Goal: Task Accomplishment & Management: Complete application form

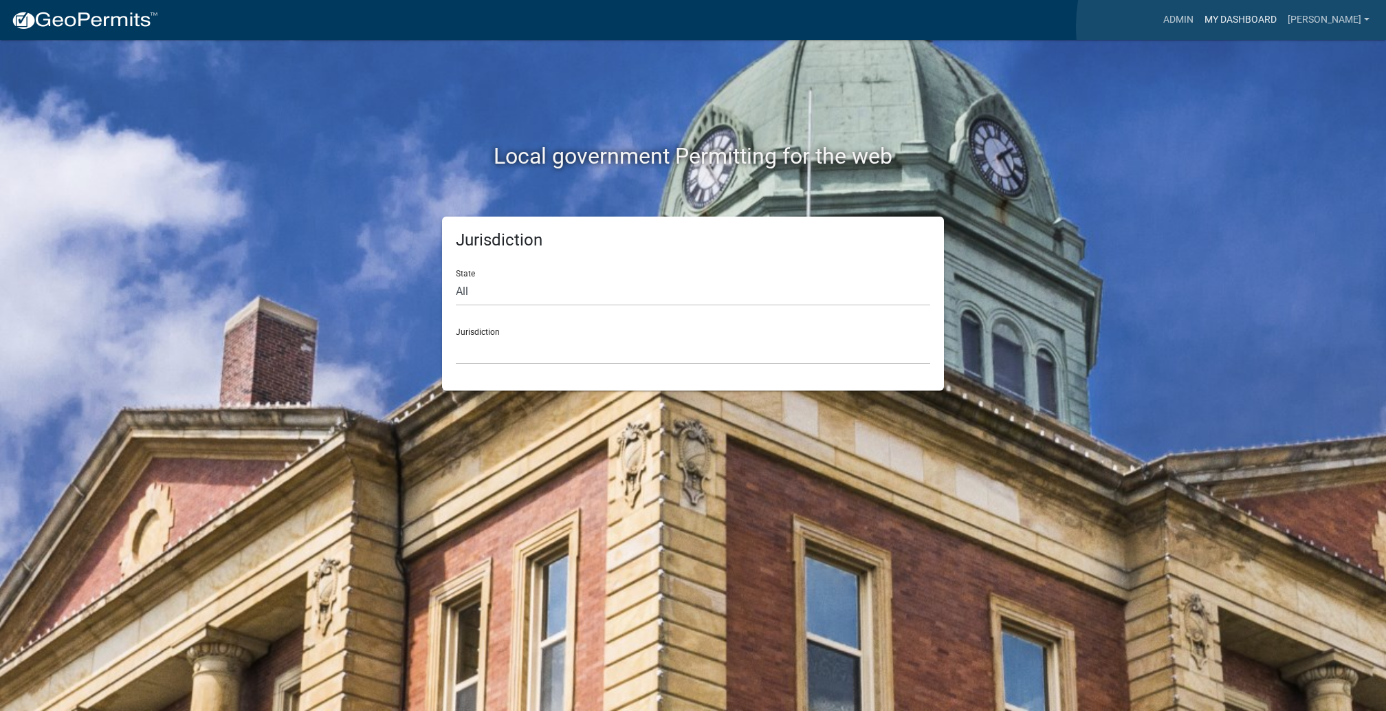
click at [1233, 26] on link "My Dashboard" at bounding box center [1240, 20] width 83 height 26
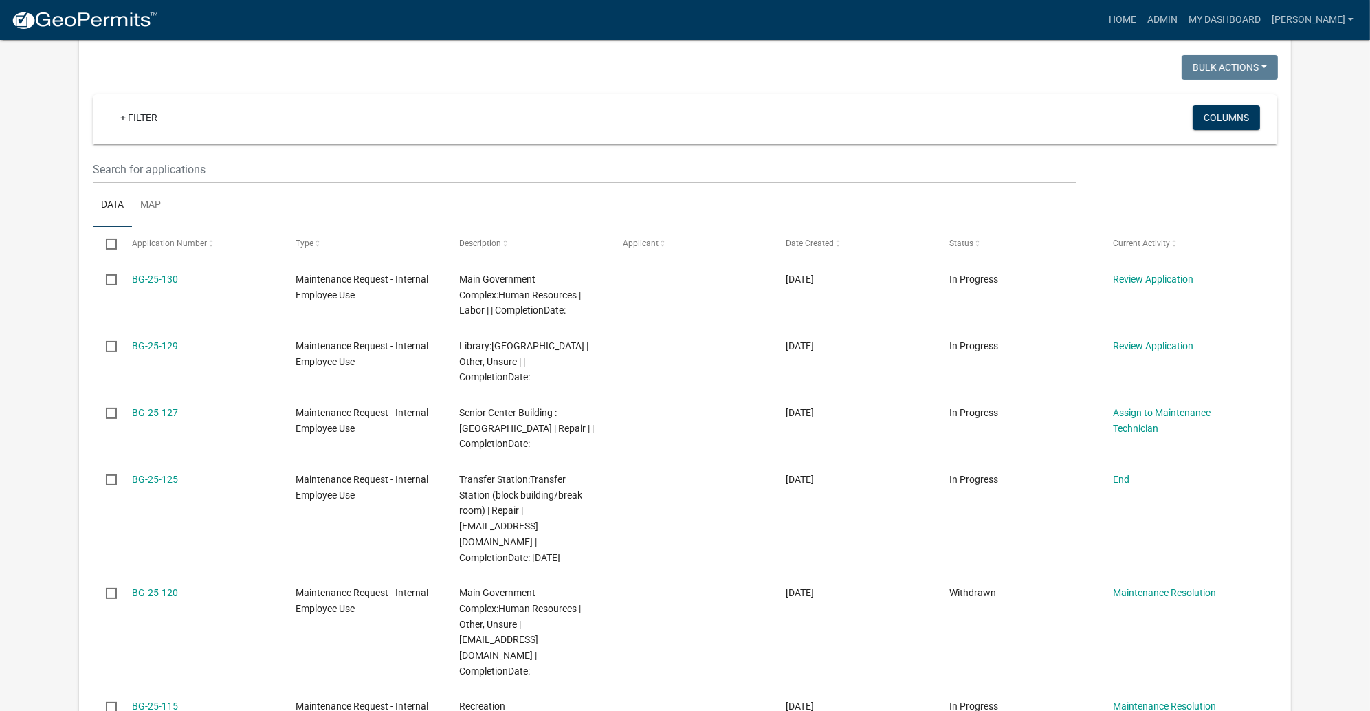
scroll to position [309, 0]
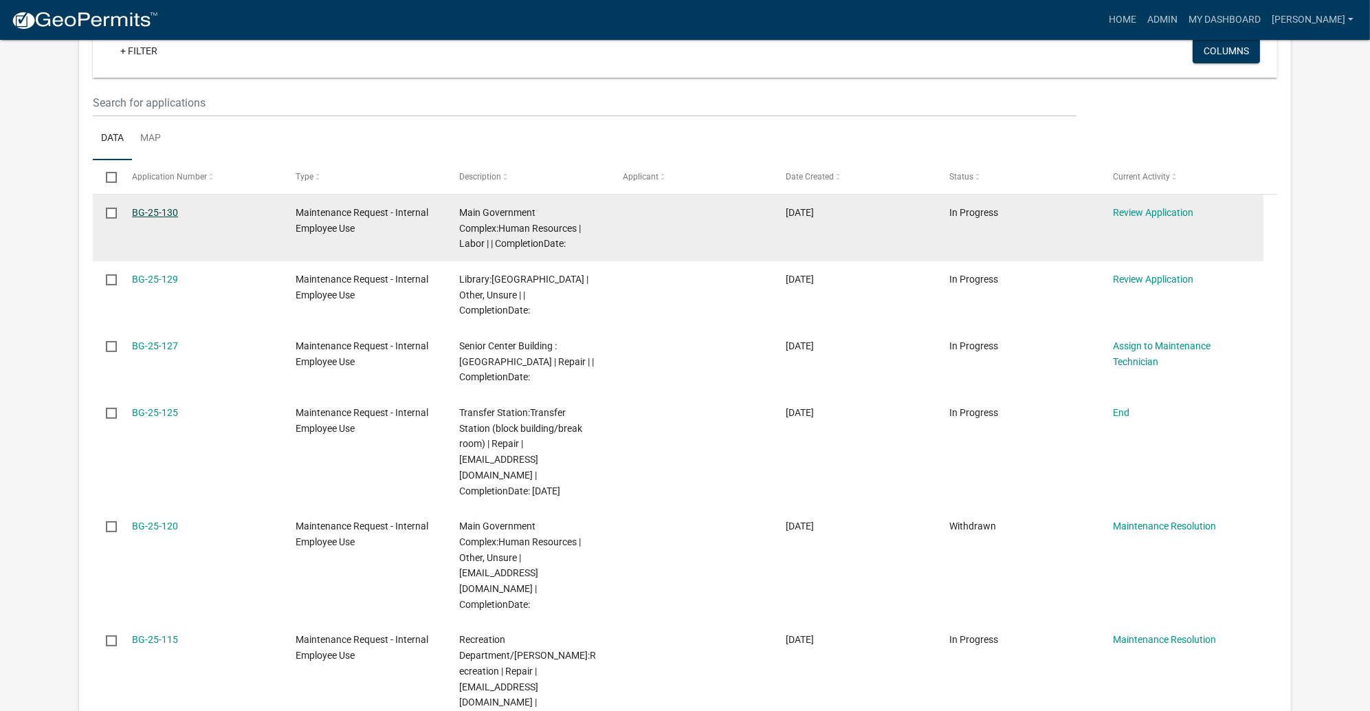
click at [174, 218] on link "BG-25-130" at bounding box center [155, 212] width 46 height 11
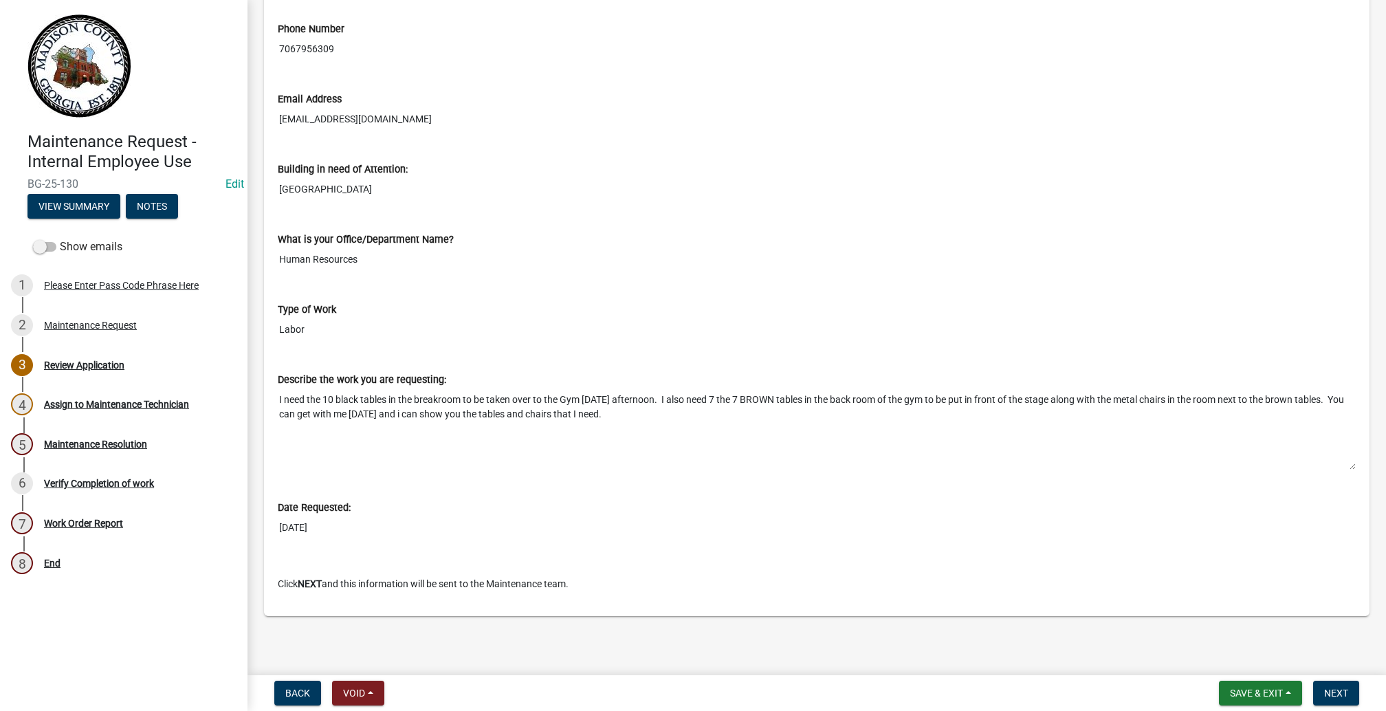
scroll to position [825, 0]
click at [120, 219] on button "View Summary" at bounding box center [73, 206] width 93 height 25
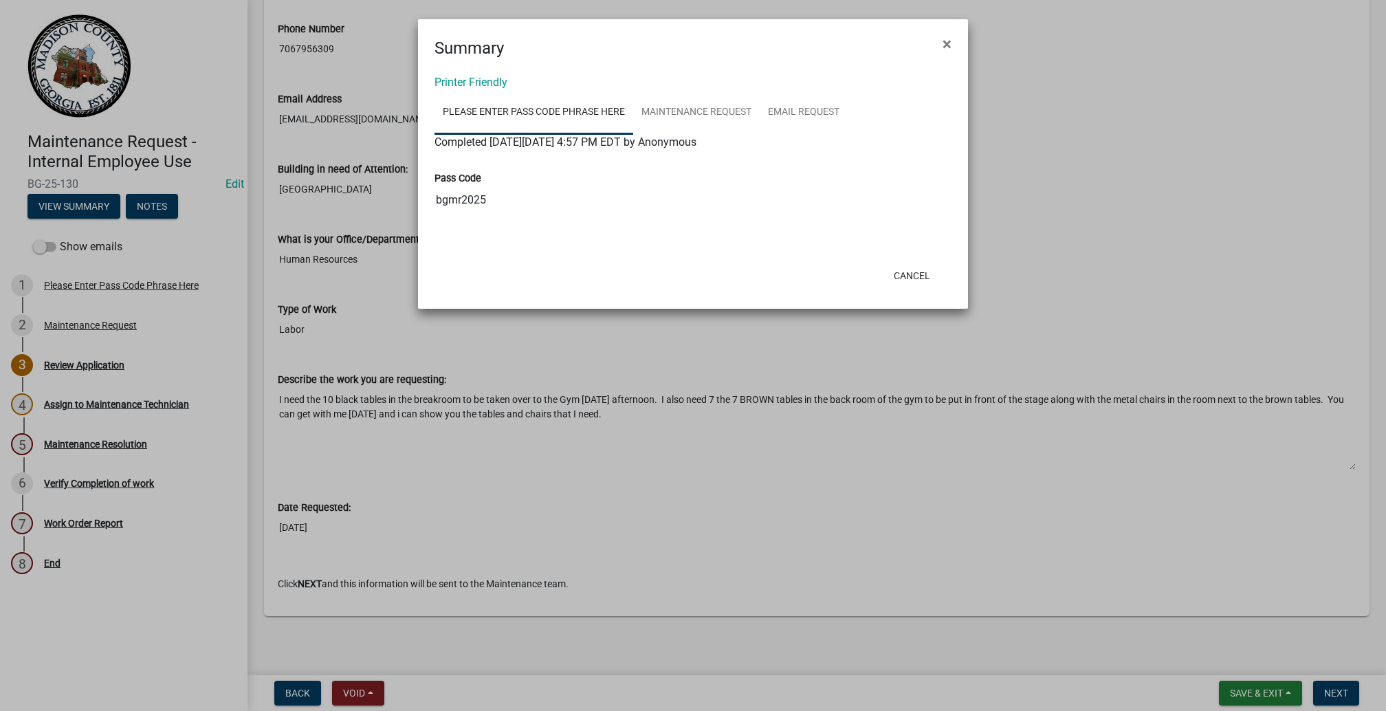
click at [793, 576] on ngb-modal-window "Summary × Printer Friendly Please Enter Pass Code Phrase Here Maintenance Reque…" at bounding box center [693, 355] width 1386 height 711
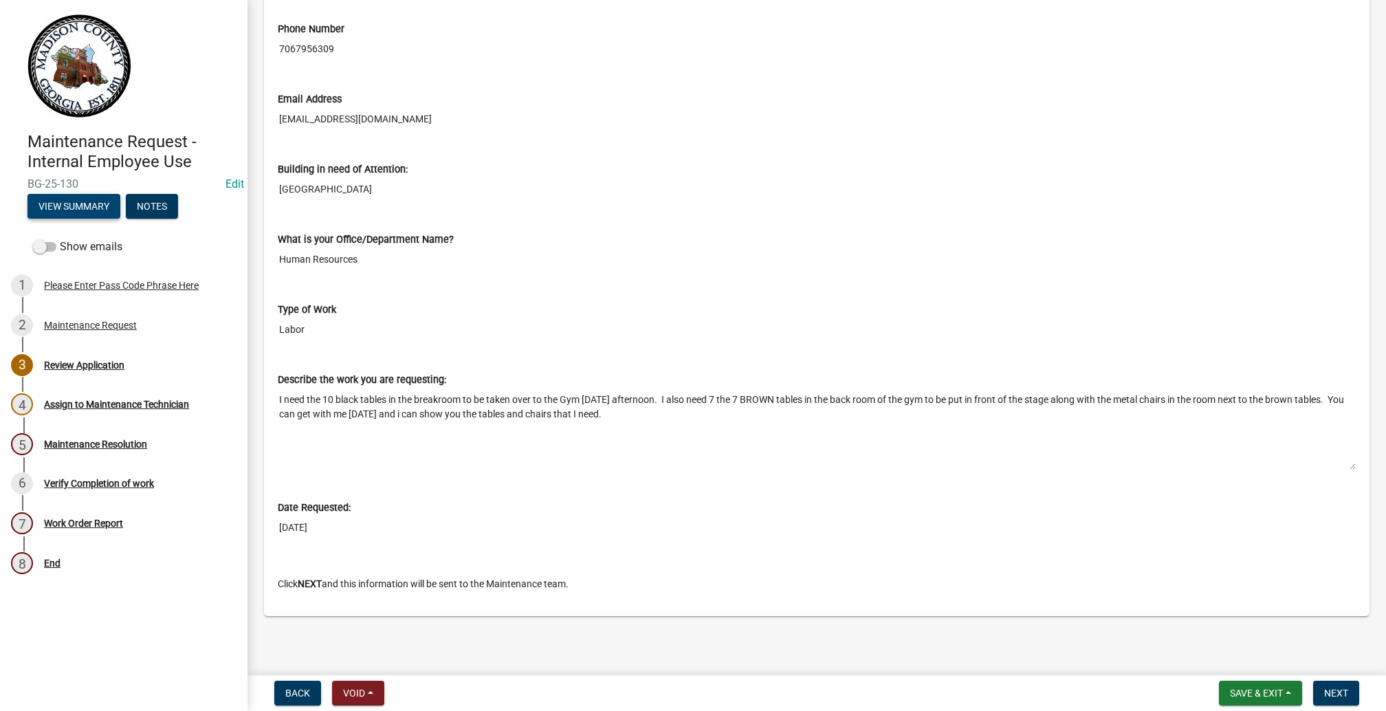
scroll to position [960, 0]
click at [1313, 681] on button "Next" at bounding box center [1336, 693] width 46 height 25
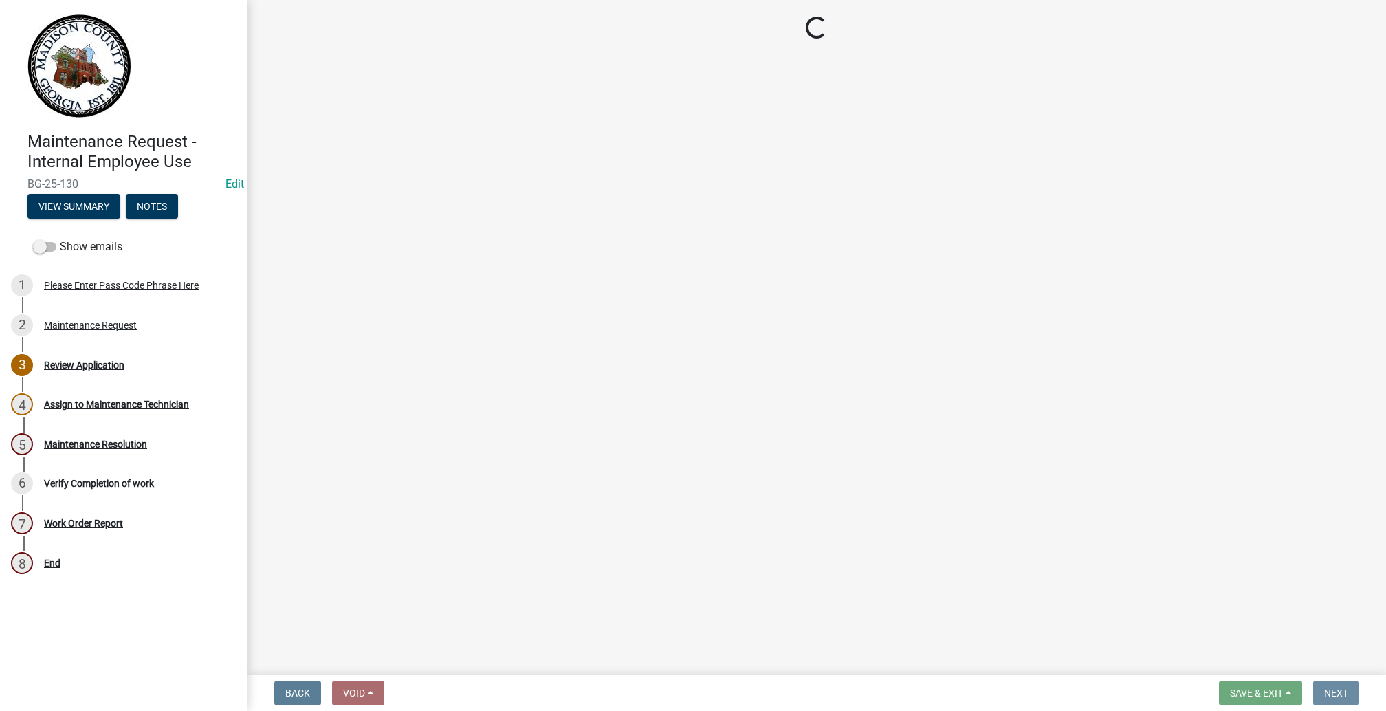
scroll to position [0, 0]
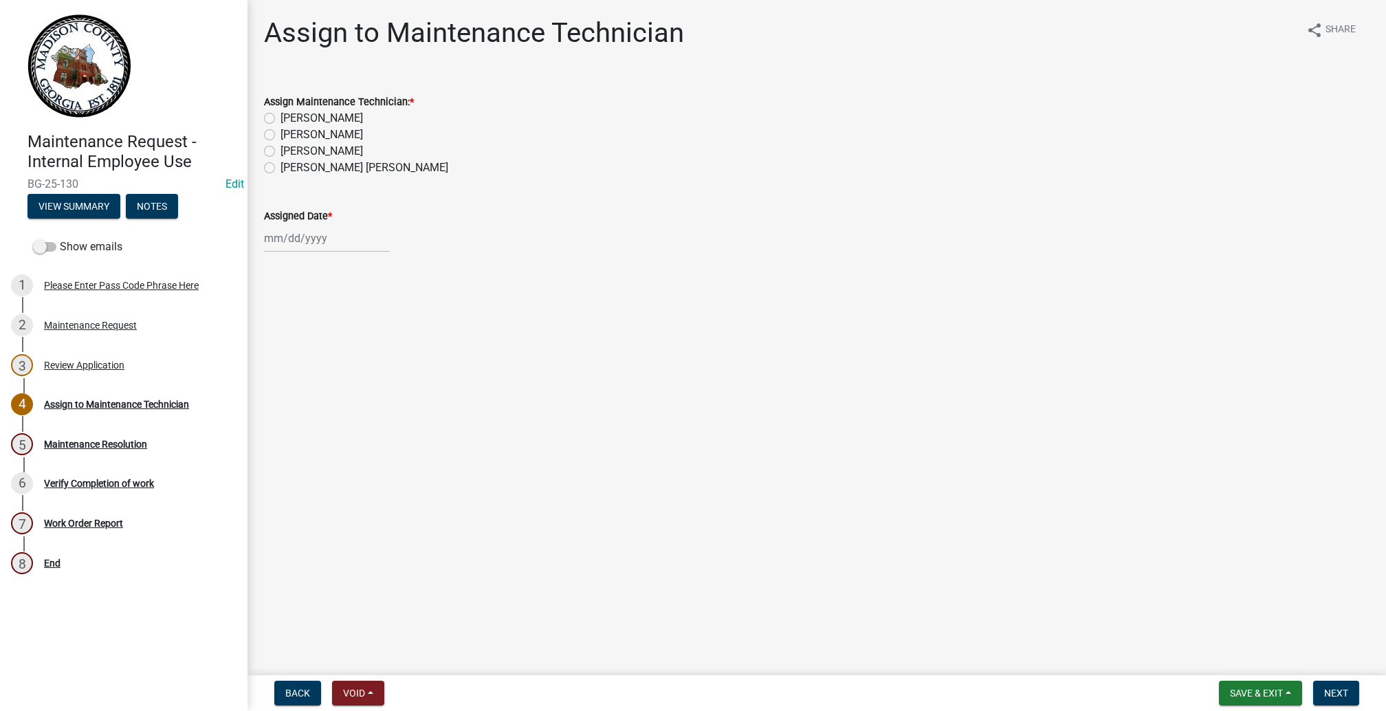
click at [284, 126] on label "[PERSON_NAME]" at bounding box center [321, 118] width 82 height 16
click at [284, 119] on input "[PERSON_NAME]" at bounding box center [284, 114] width 9 height 9
radio input "true"
click at [285, 252] on div at bounding box center [327, 238] width 126 height 28
select select "10"
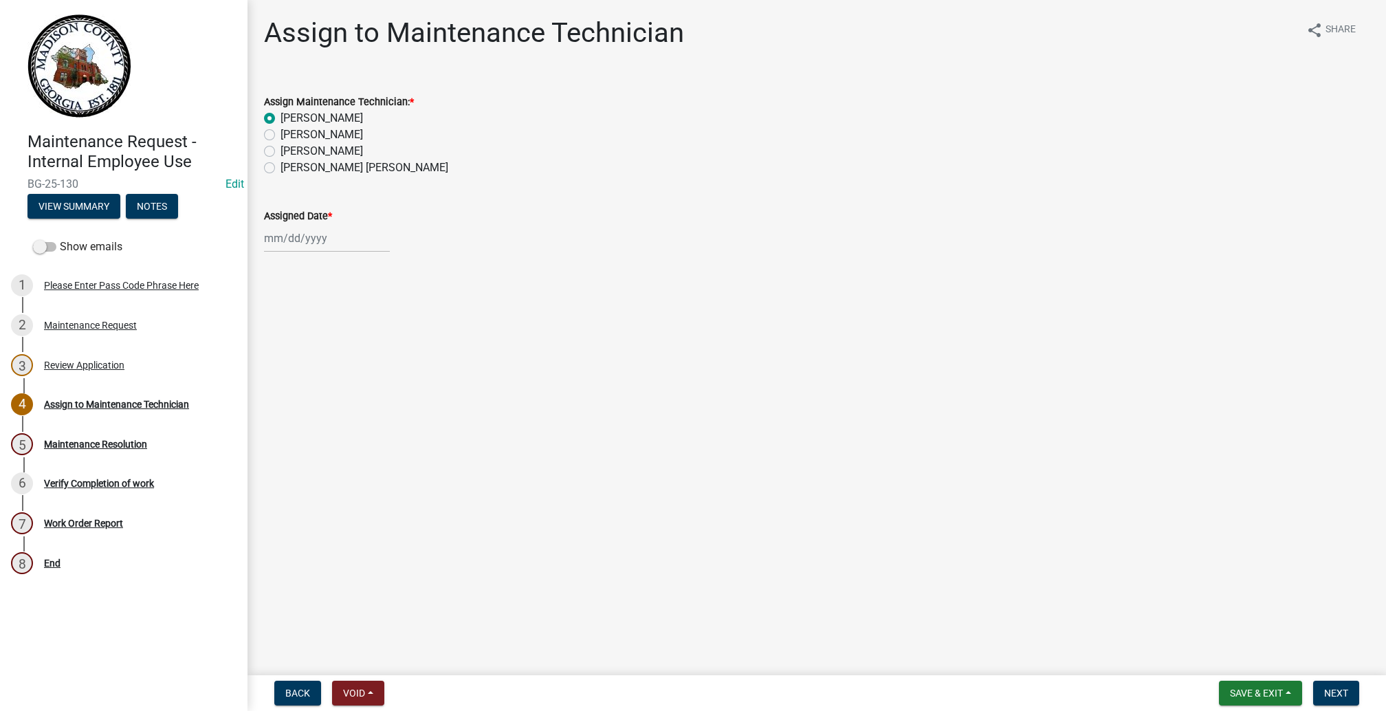
select select "2025"
click at [287, 375] on div "6" at bounding box center [278, 364] width 22 height 22
type input "10/06/2025"
click at [1326, 687] on span "Next" at bounding box center [1336, 692] width 24 height 11
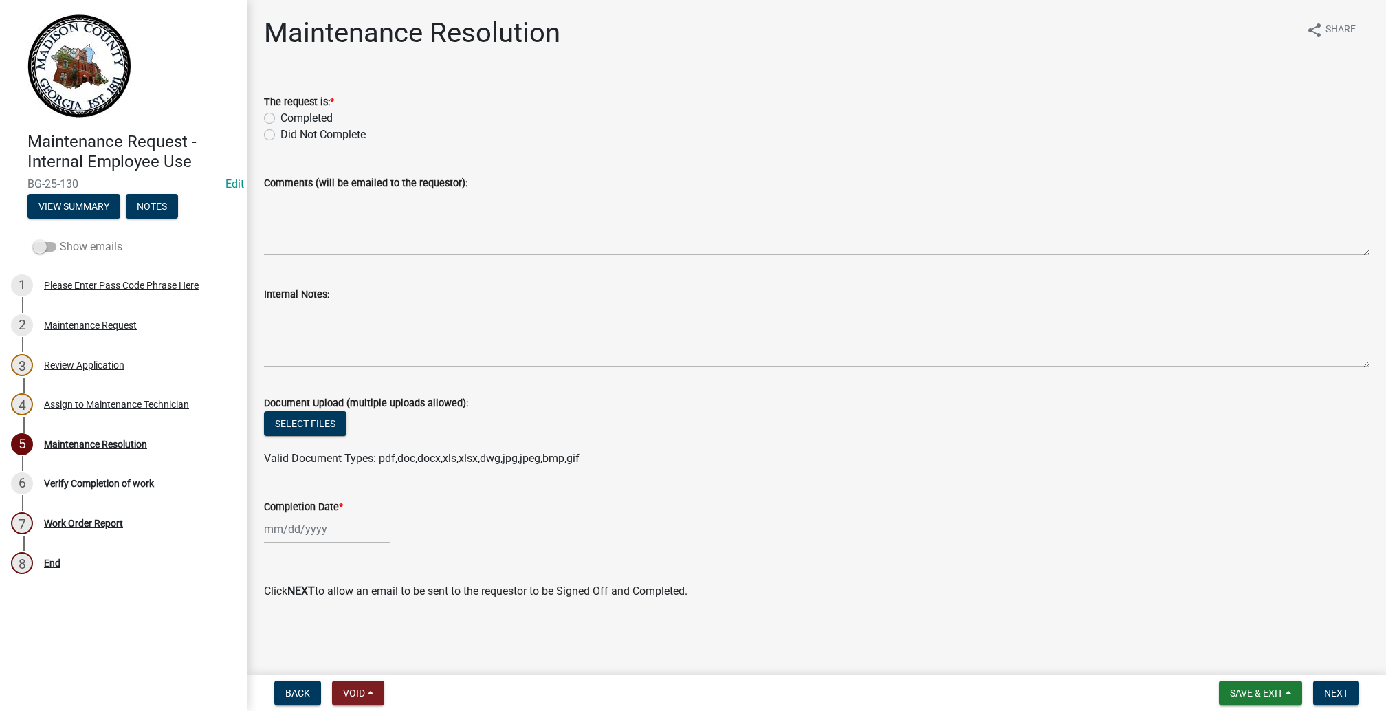
click at [56, 252] on span at bounding box center [44, 247] width 23 height 10
click at [60, 239] on input "Show emails" at bounding box center [60, 239] width 0 height 0
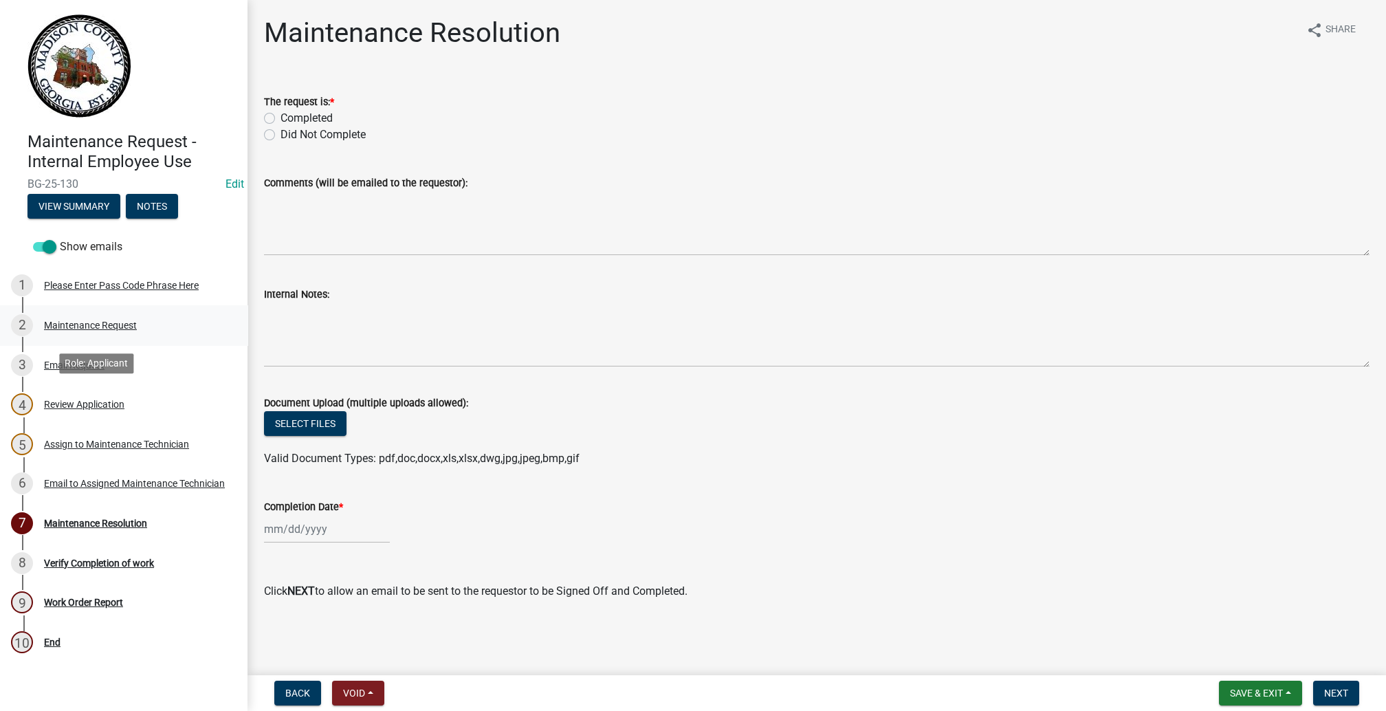
scroll to position [67, 0]
click at [91, 219] on button "View Summary" at bounding box center [73, 206] width 93 height 25
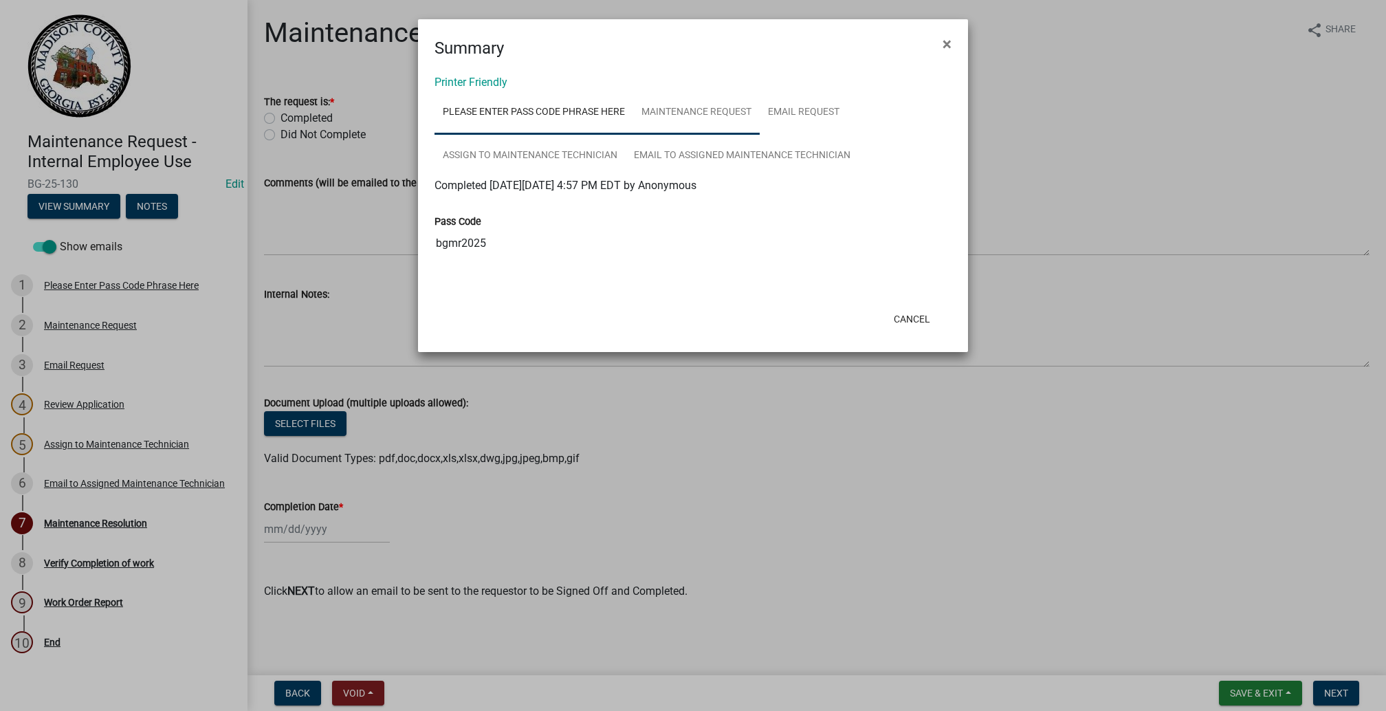
click at [755, 135] on link "Maintenance Request" at bounding box center [696, 113] width 126 height 44
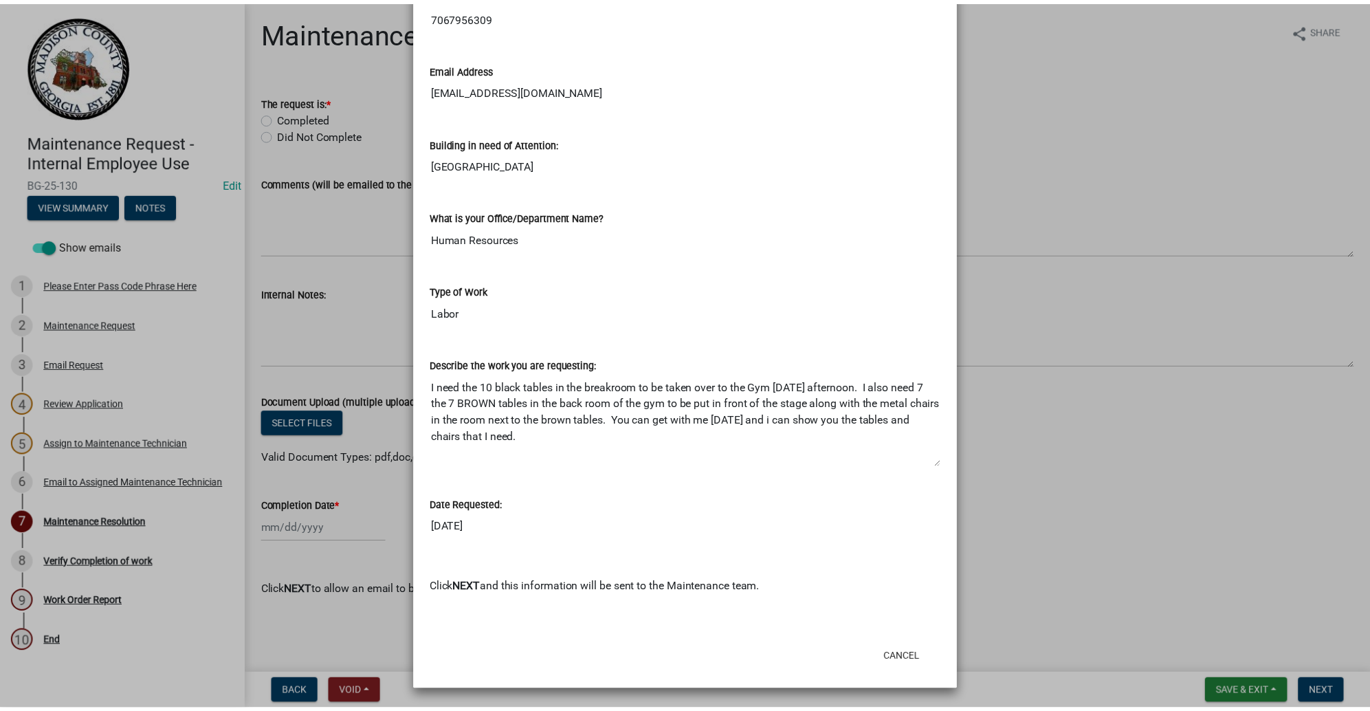
scroll to position [894, 0]
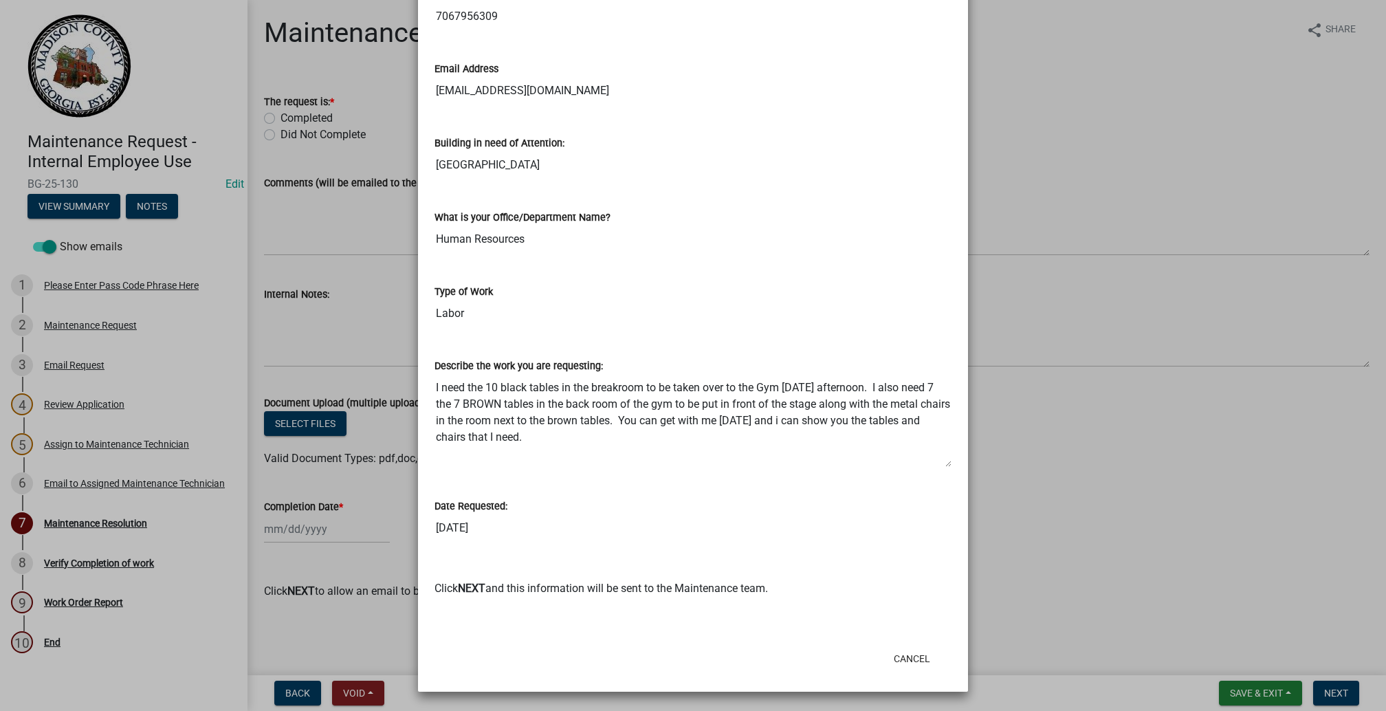
click at [1252, 256] on ngb-modal-window "Summary × Printer Friendly Please Enter Pass Code Phrase Here Maintenance Reque…" at bounding box center [693, 355] width 1386 height 711
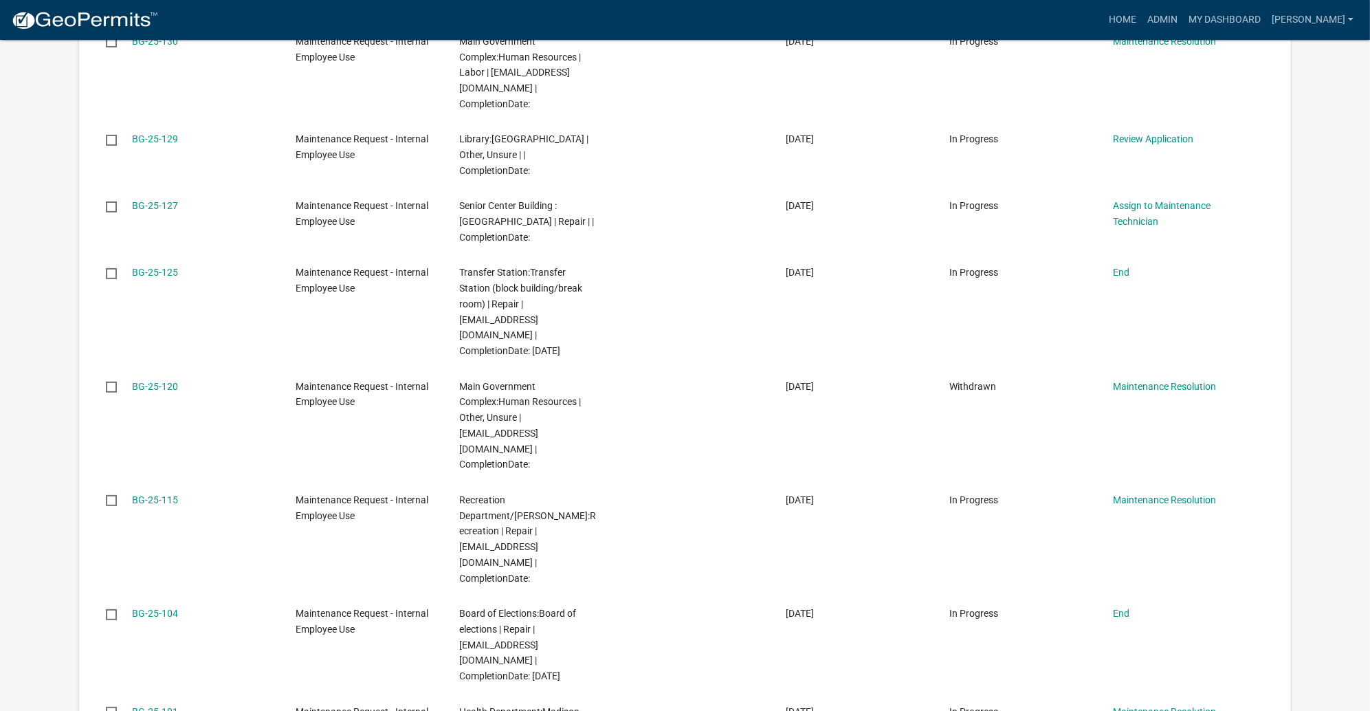
scroll to position [515, 0]
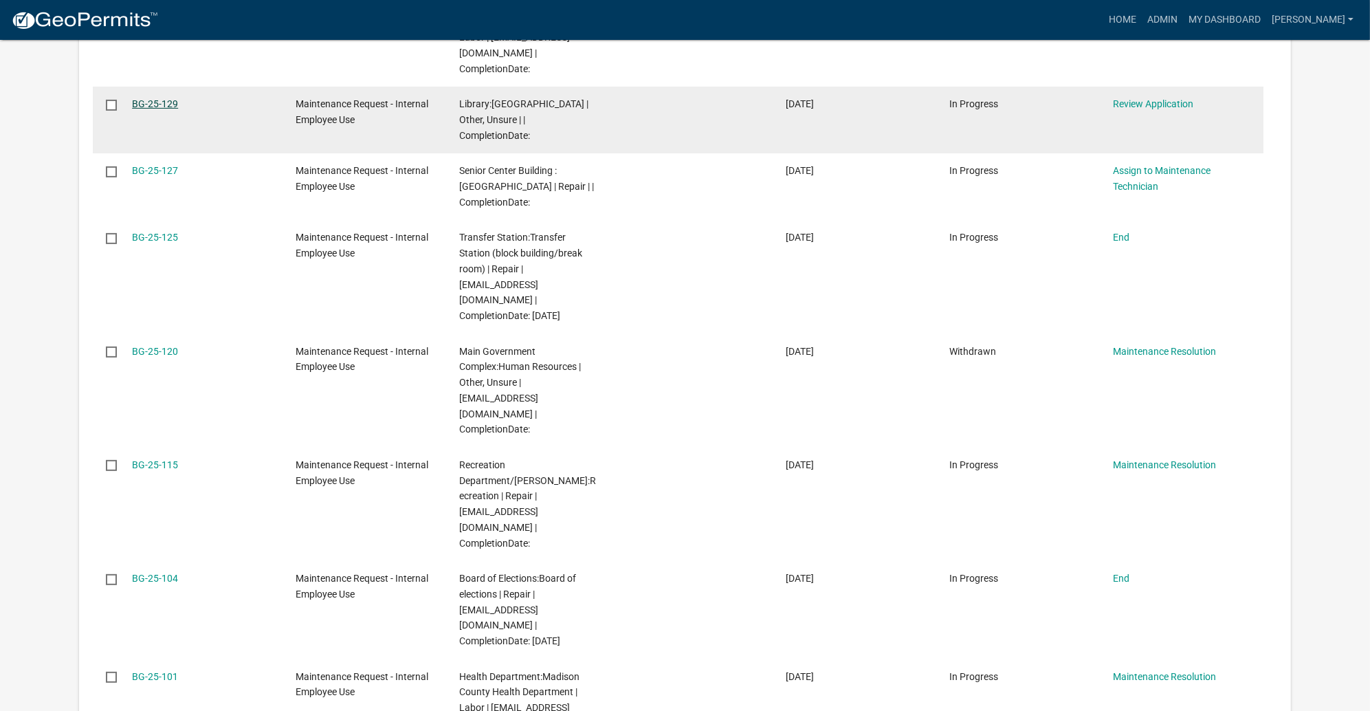
click at [178, 109] on link "BG-25-129" at bounding box center [155, 103] width 46 height 11
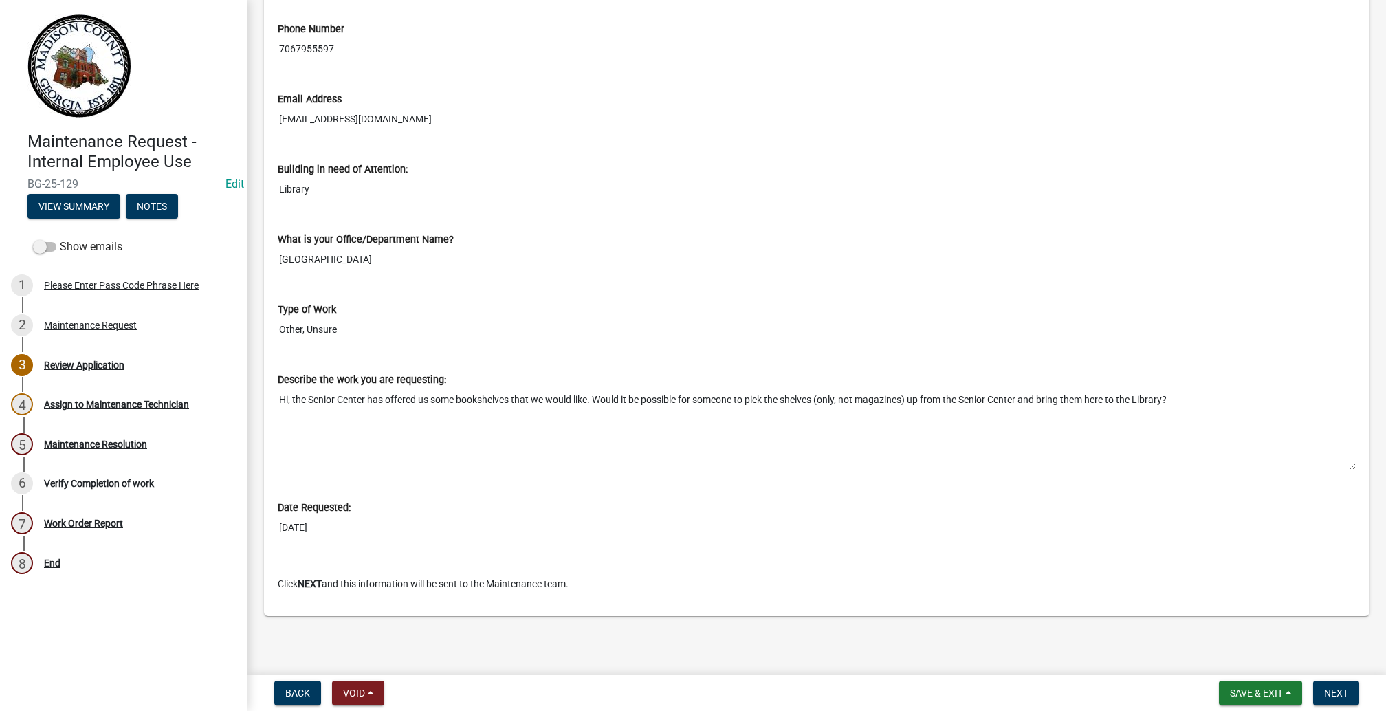
scroll to position [927, 0]
click at [1324, 687] on span "Next" at bounding box center [1336, 692] width 24 height 11
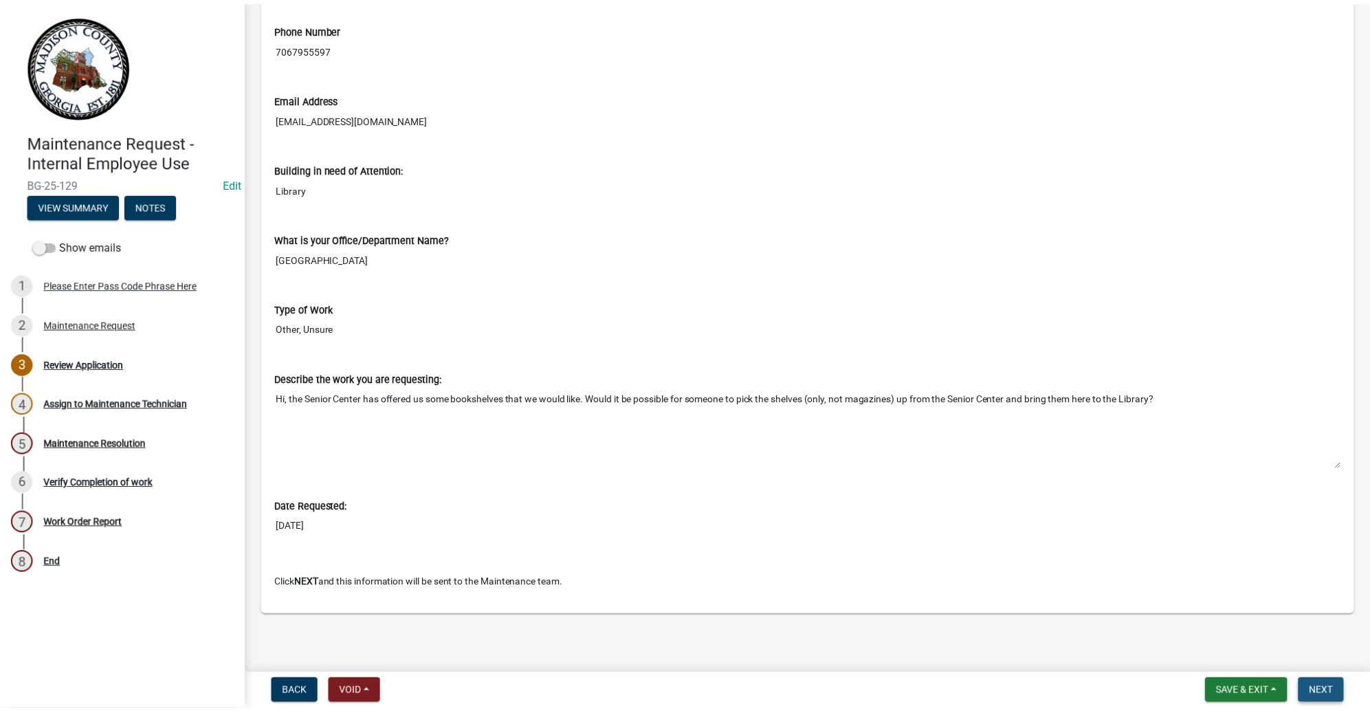
scroll to position [0, 0]
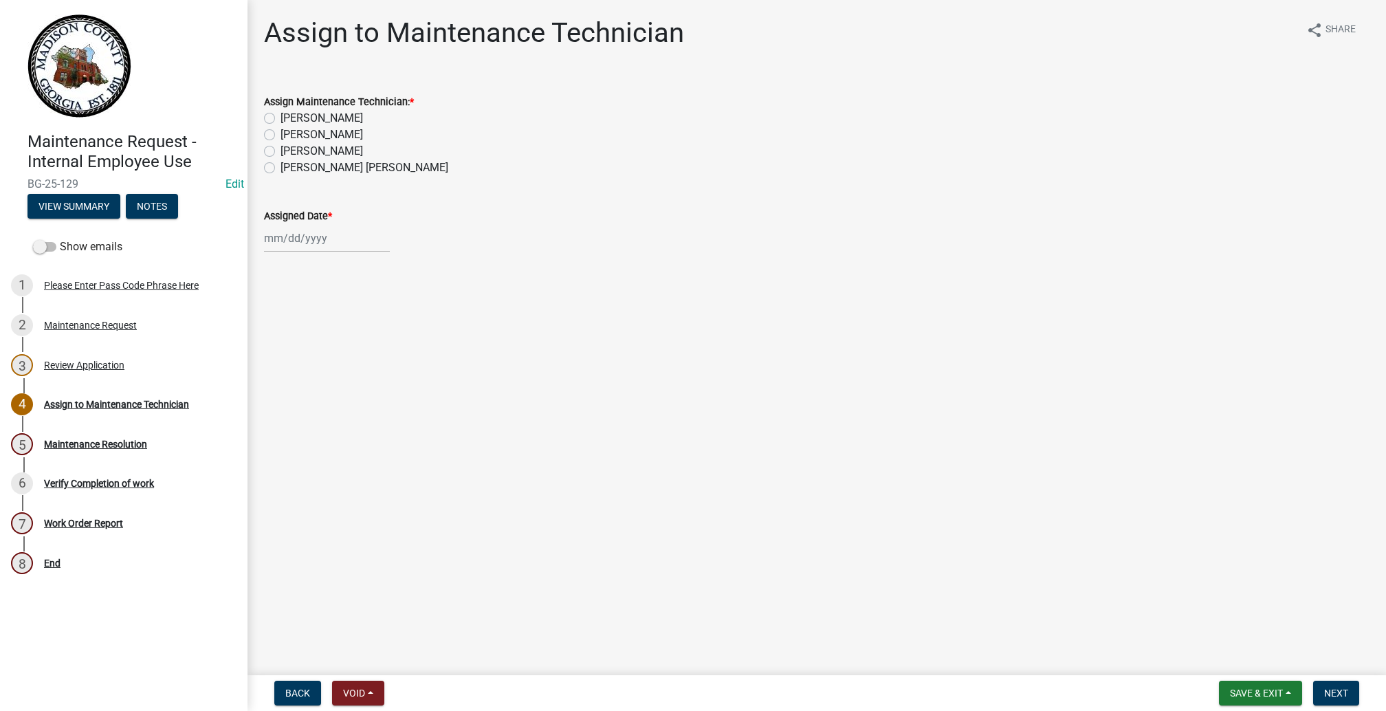
click at [286, 126] on label "[PERSON_NAME]" at bounding box center [321, 118] width 82 height 16
click at [286, 119] on input "[PERSON_NAME]" at bounding box center [284, 114] width 9 height 9
radio input "true"
click at [1329, 687] on span "Next" at bounding box center [1336, 692] width 24 height 11
click at [283, 252] on div at bounding box center [327, 238] width 126 height 28
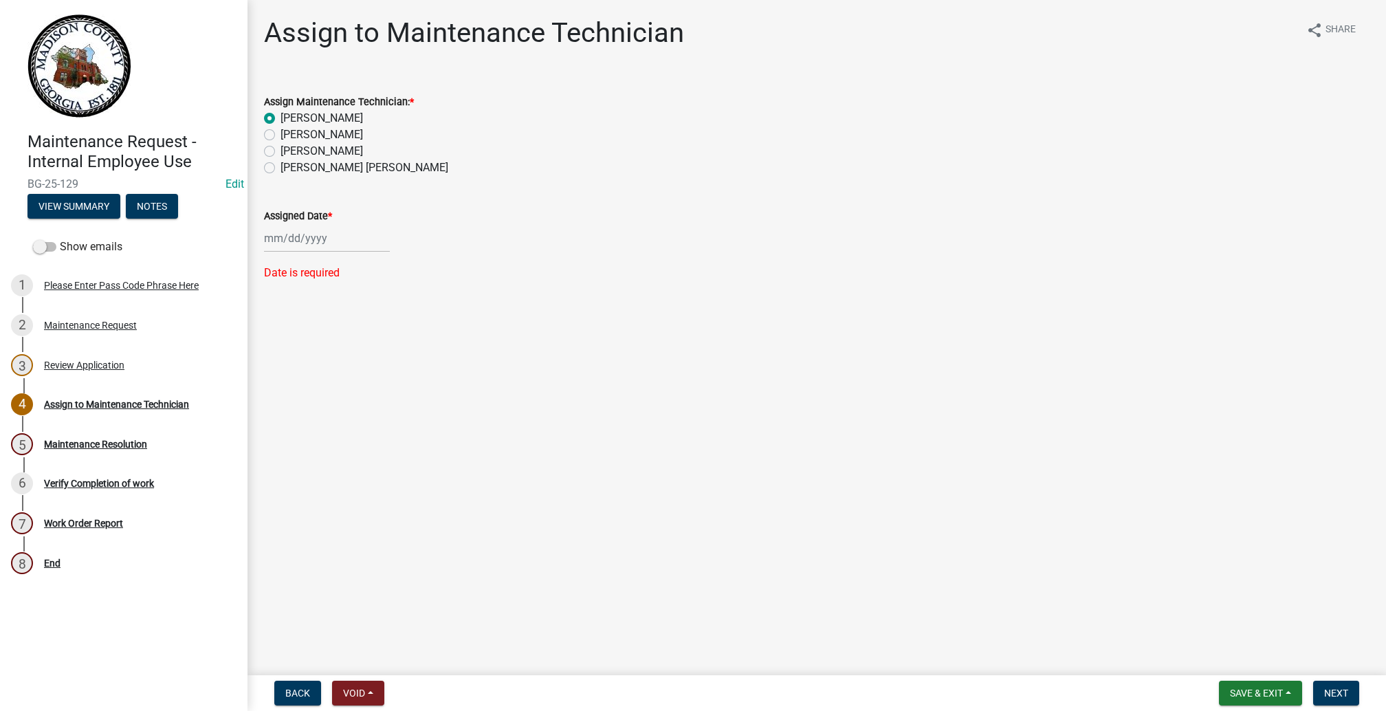
select select "10"
select select "2025"
click at [289, 375] on div "6" at bounding box center [278, 364] width 22 height 22
type input "10/06/2025"
click at [1324, 687] on span "Next" at bounding box center [1336, 692] width 24 height 11
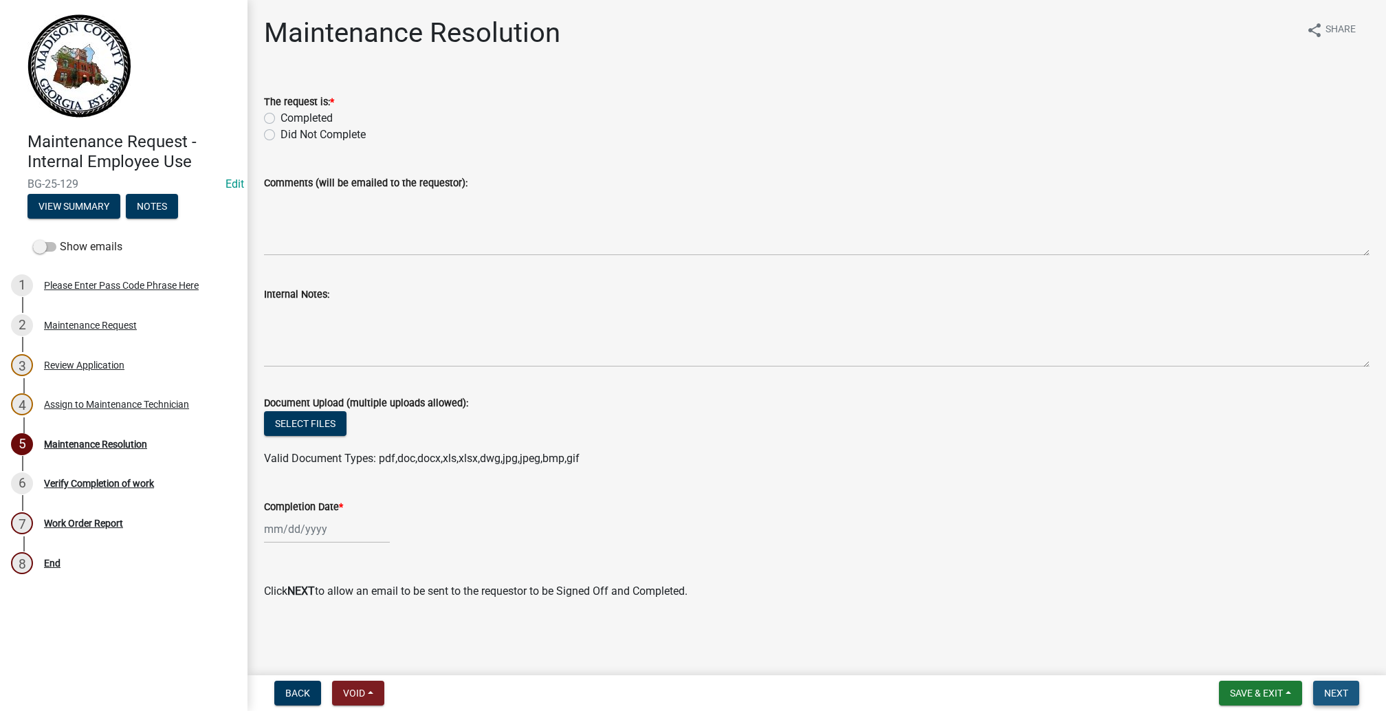
click at [1326, 687] on span "Next" at bounding box center [1336, 692] width 24 height 11
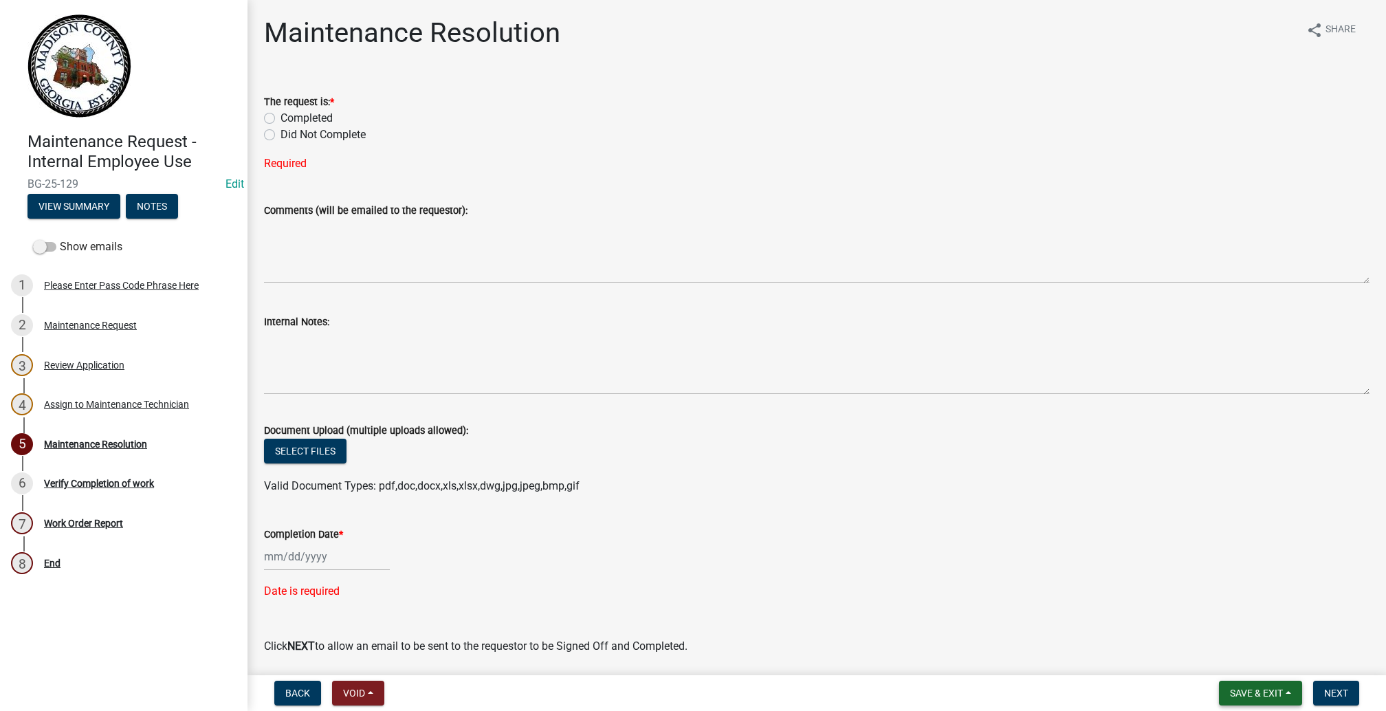
click at [1230, 687] on span "Save & Exit" at bounding box center [1256, 692] width 53 height 11
click at [1192, 628] on button "Save & Exit" at bounding box center [1247, 644] width 110 height 33
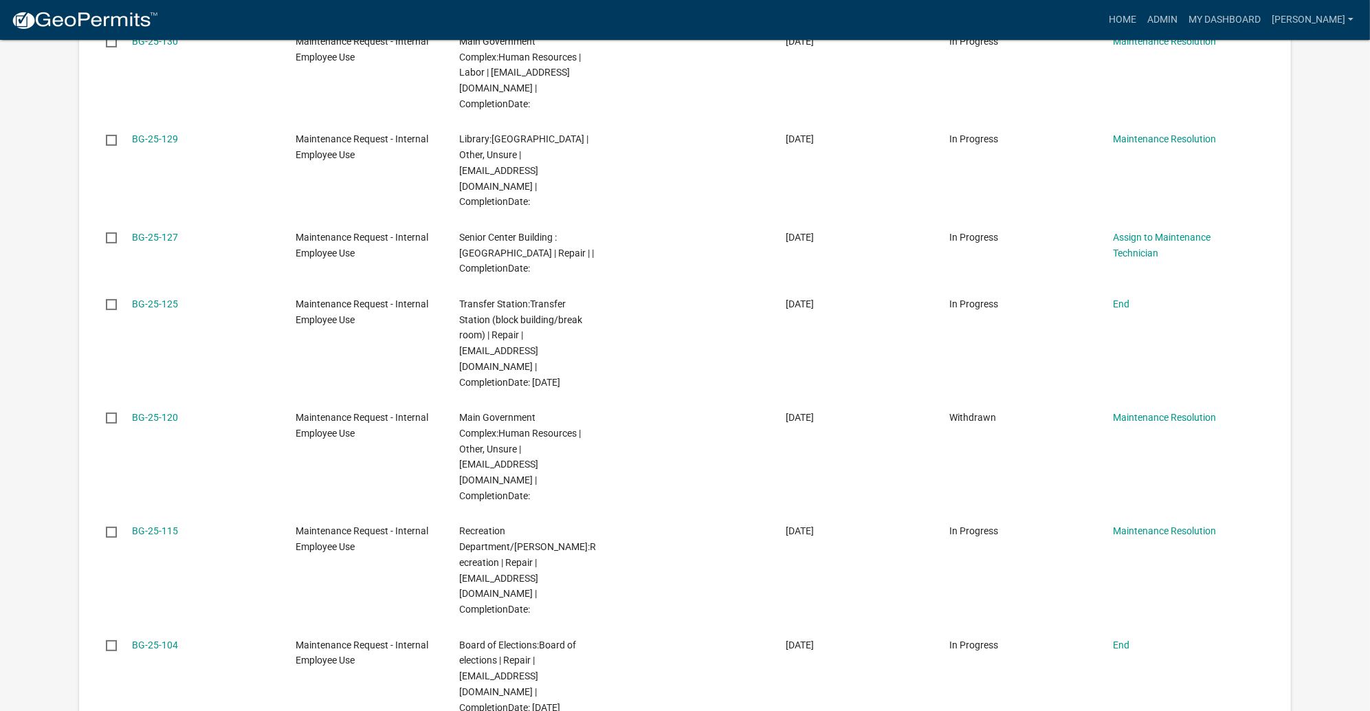
scroll to position [515, 0]
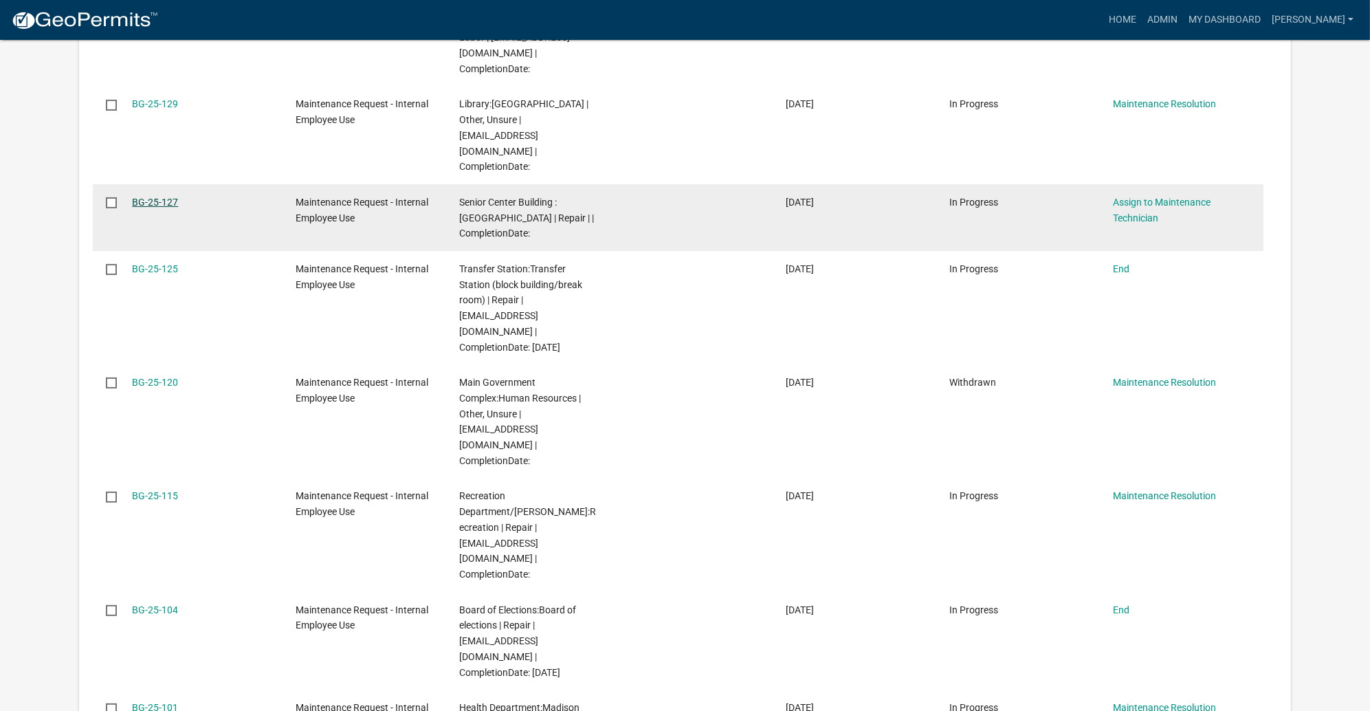
click at [178, 208] on link "BG-25-127" at bounding box center [155, 202] width 46 height 11
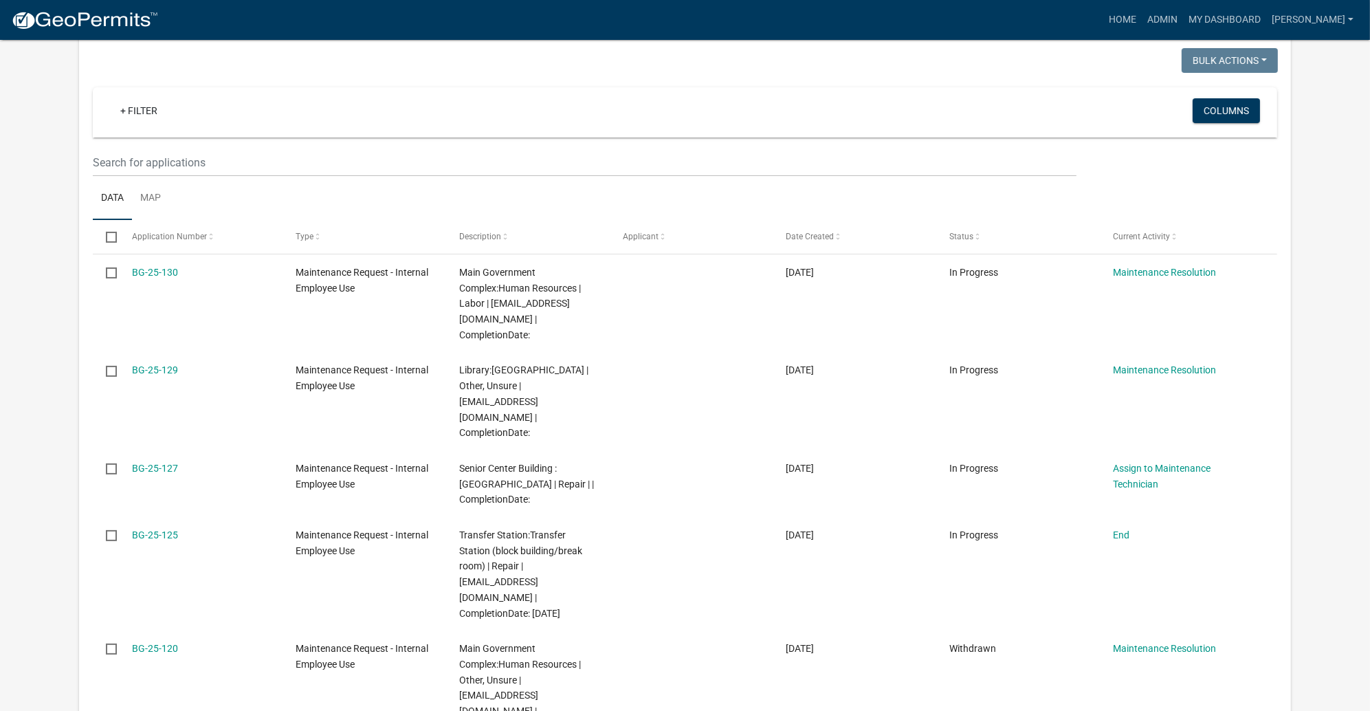
scroll to position [656, 0]
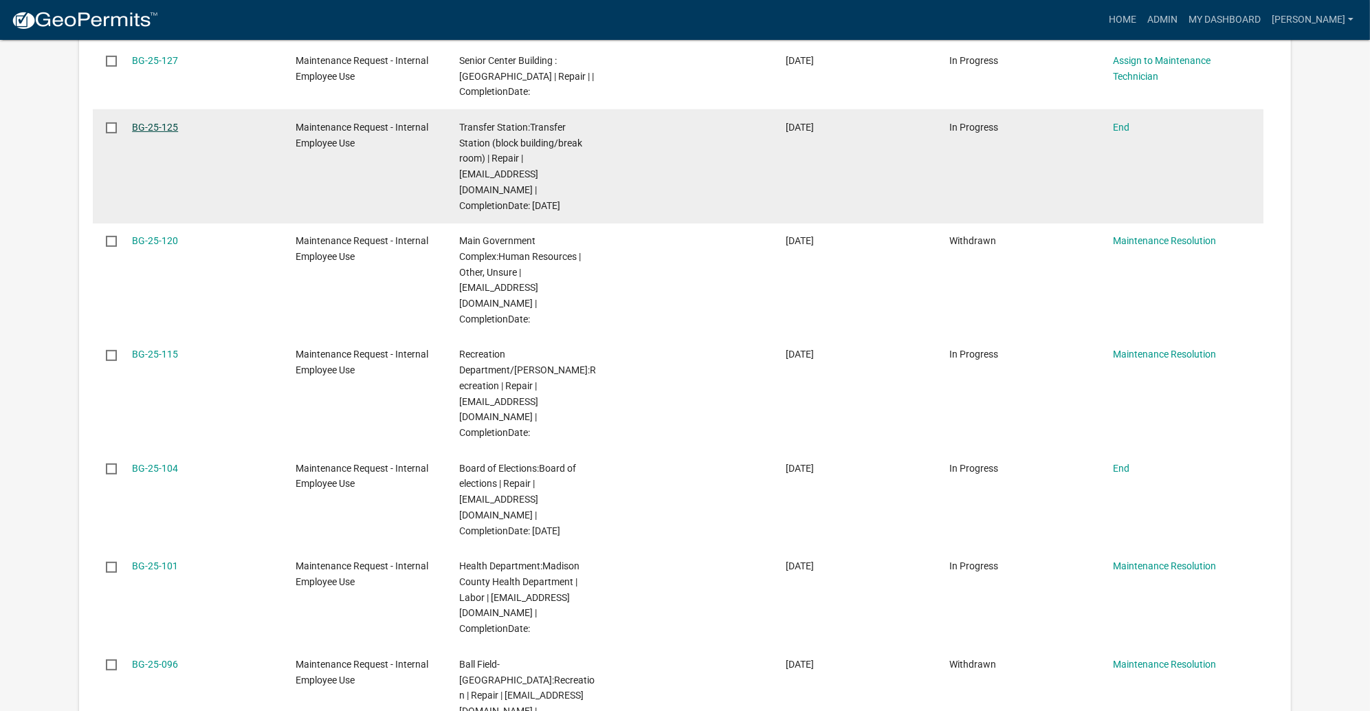
click at [178, 133] on link "BG-25-125" at bounding box center [155, 127] width 46 height 11
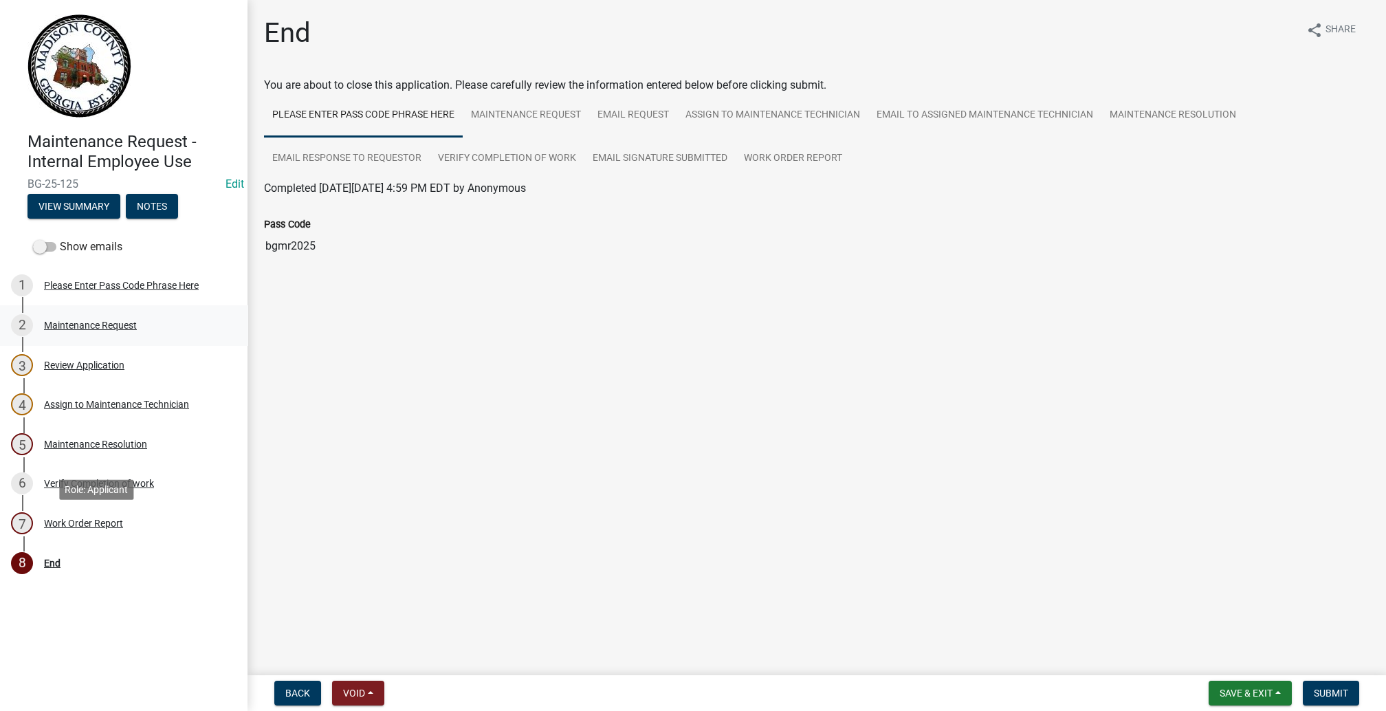
click at [92, 330] on div "Maintenance Request" at bounding box center [90, 325] width 93 height 10
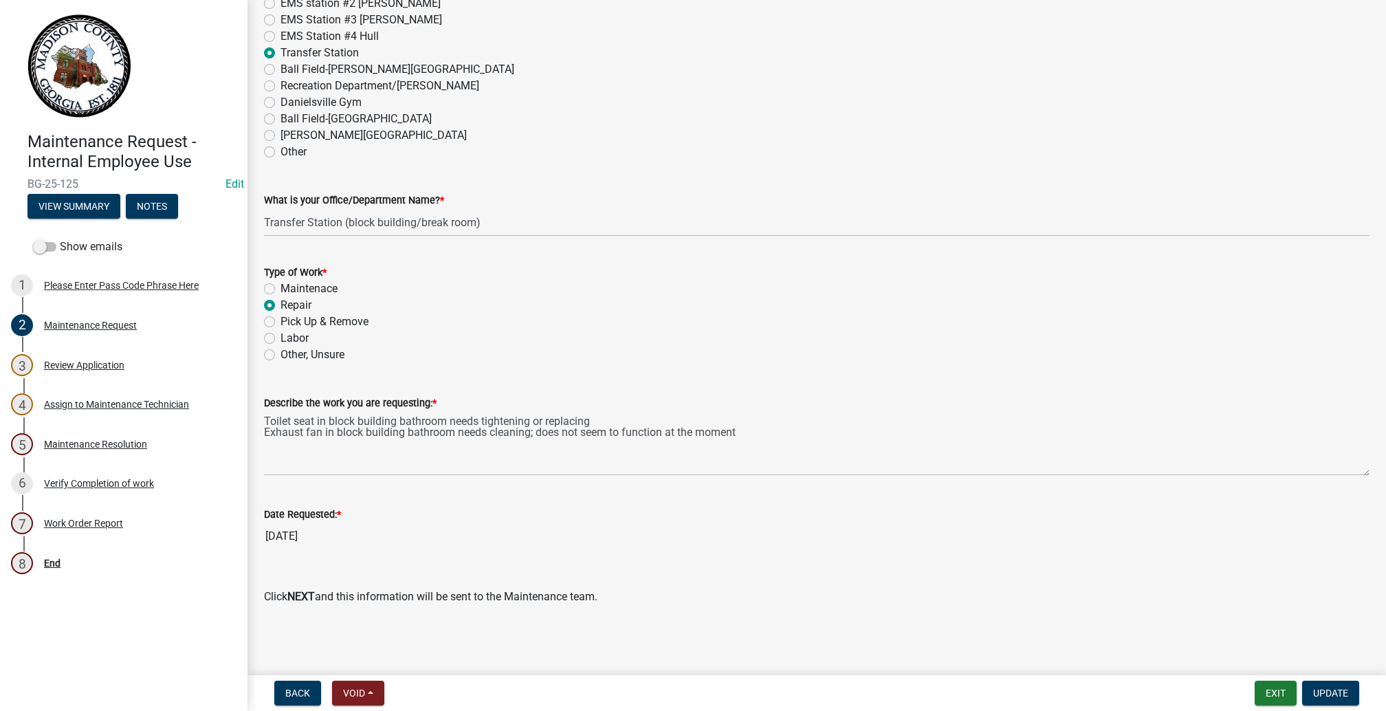
scroll to position [1446, 0]
click at [86, 370] on div "Review Application" at bounding box center [84, 365] width 80 height 10
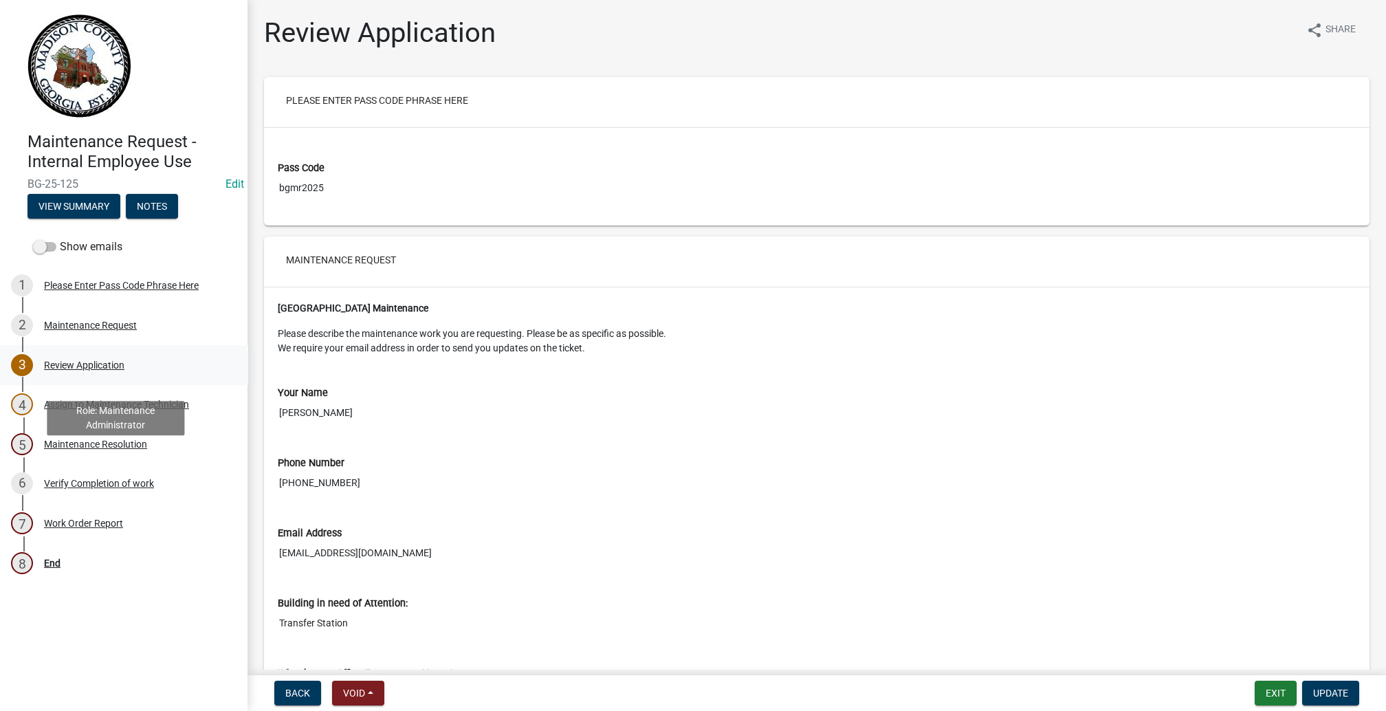
scroll to position [206, 0]
click at [98, 409] on div "Assign to Maintenance Technician" at bounding box center [116, 404] width 145 height 10
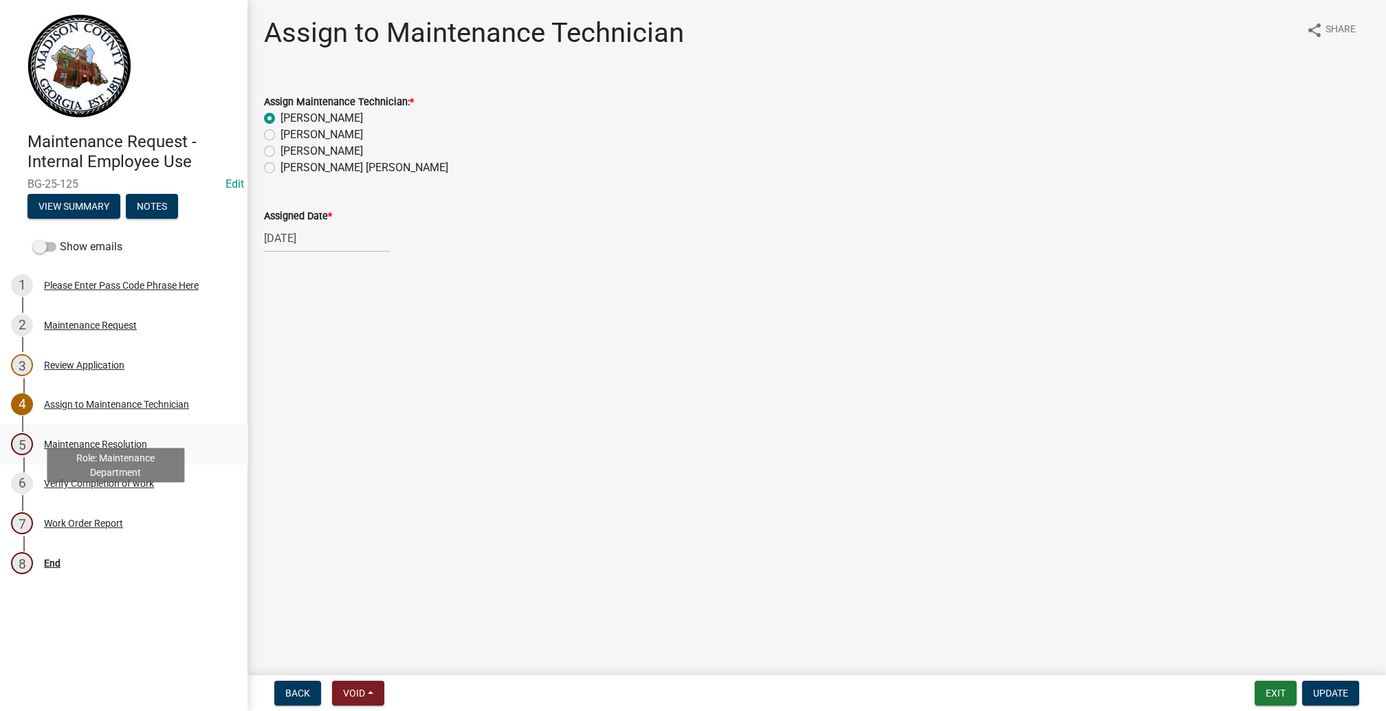
click at [97, 449] on div "Maintenance Resolution" at bounding box center [95, 444] width 103 height 10
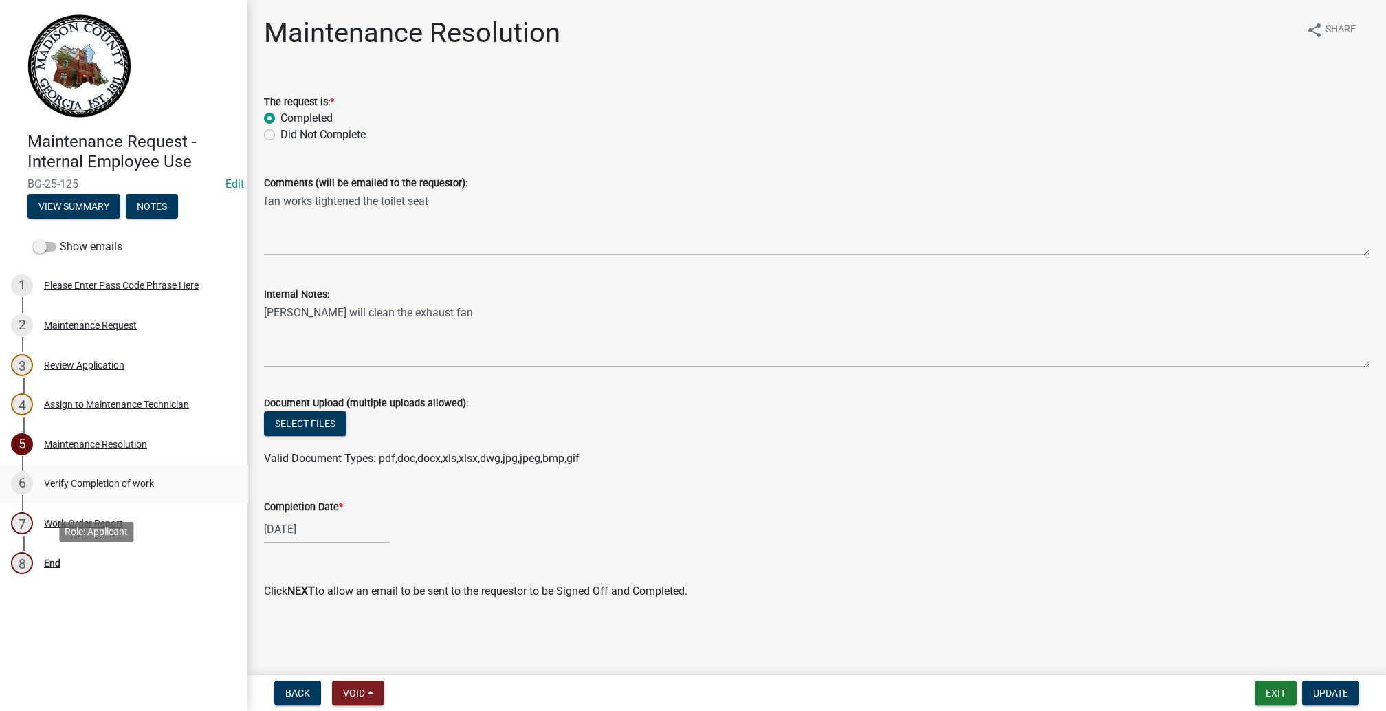
click at [106, 488] on div "Verify Completion of work" at bounding box center [99, 483] width 110 height 10
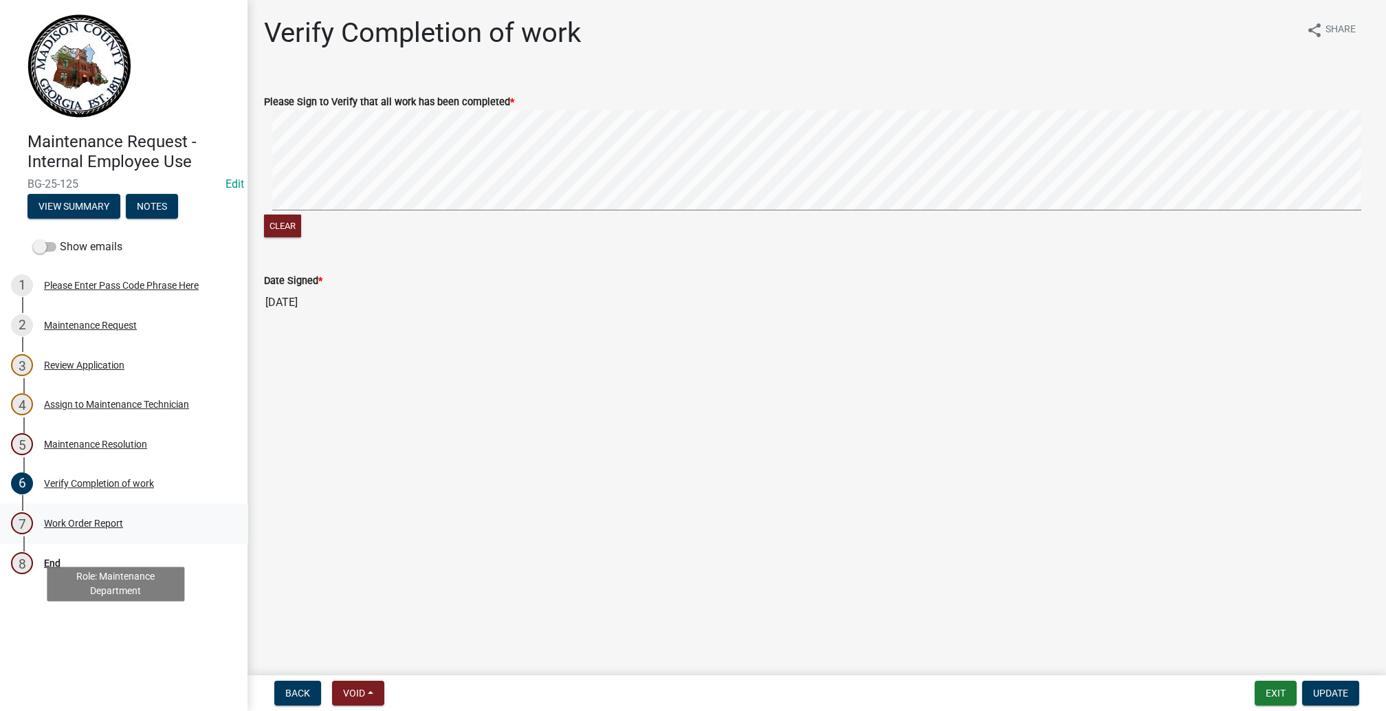
click at [98, 528] on div "Work Order Report" at bounding box center [83, 523] width 79 height 10
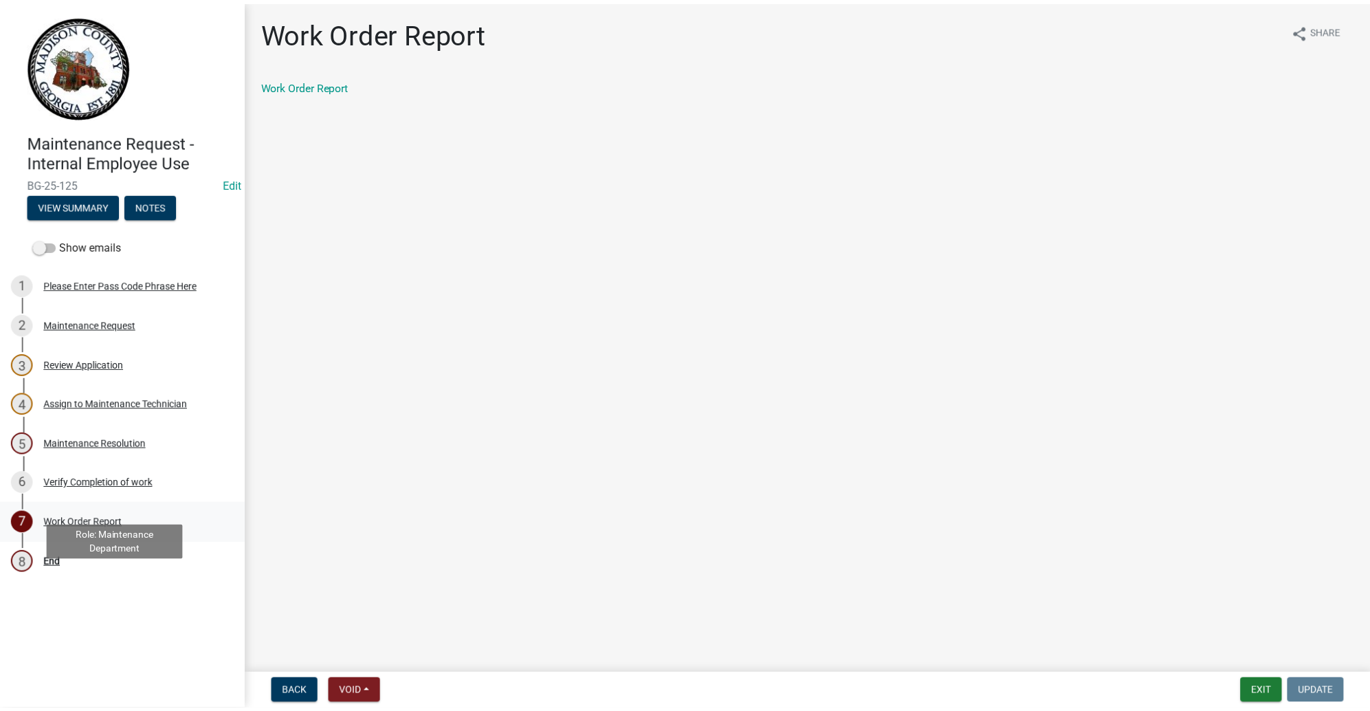
scroll to position [246, 0]
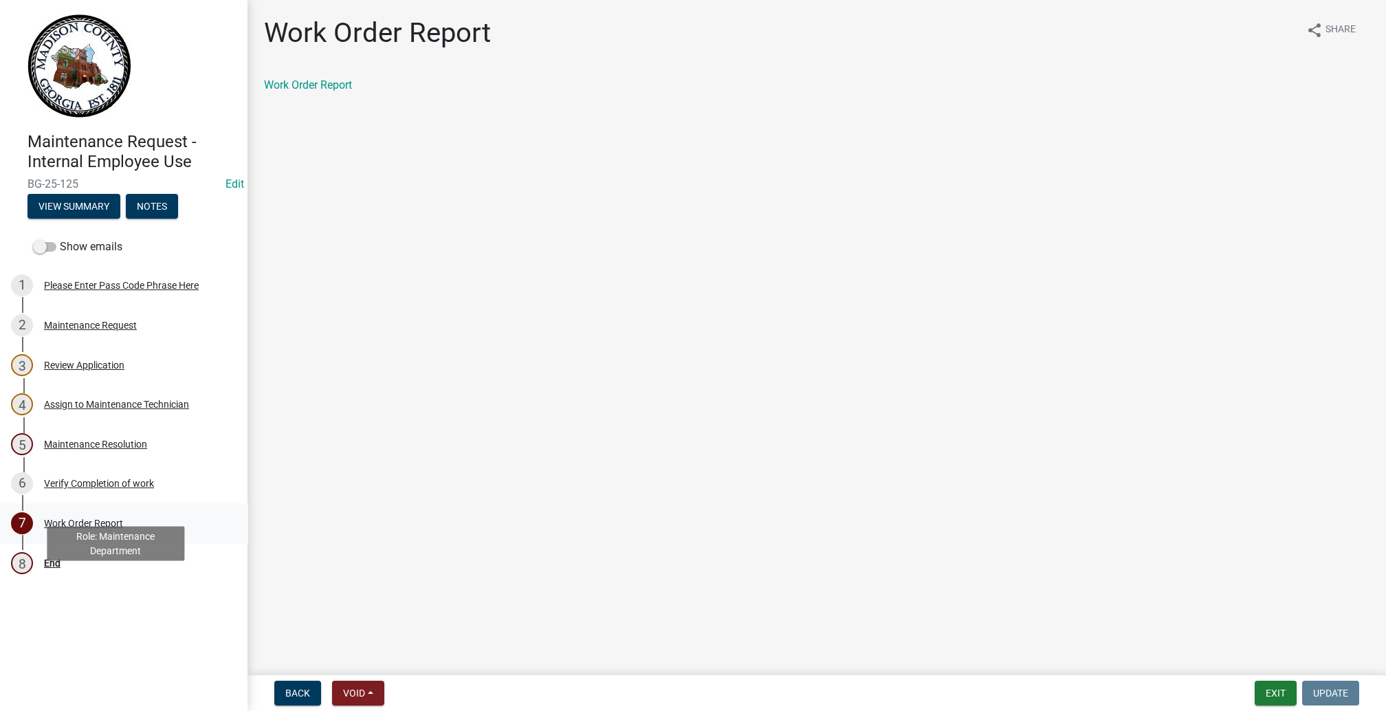
click at [92, 528] on div "Work Order Report" at bounding box center [83, 523] width 79 height 10
click at [1255, 687] on button "Exit" at bounding box center [1276, 693] width 42 height 25
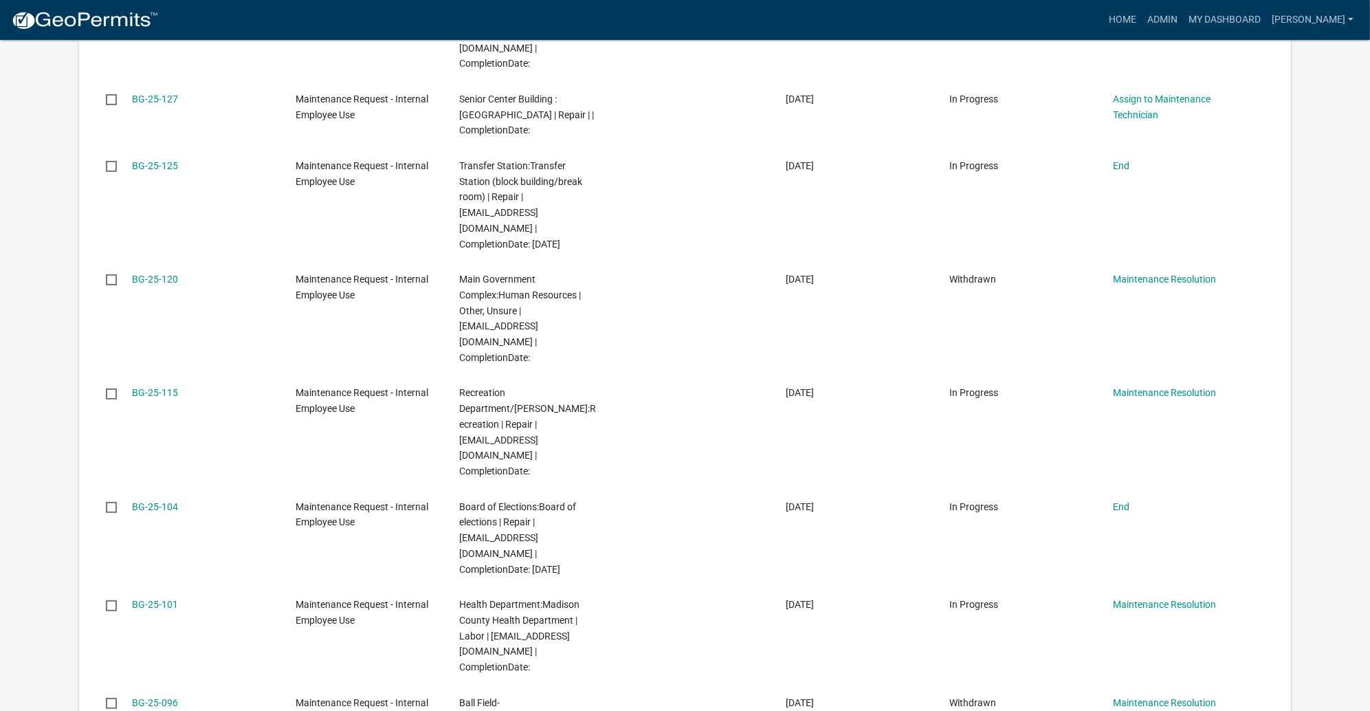
scroll to position [722, 0]
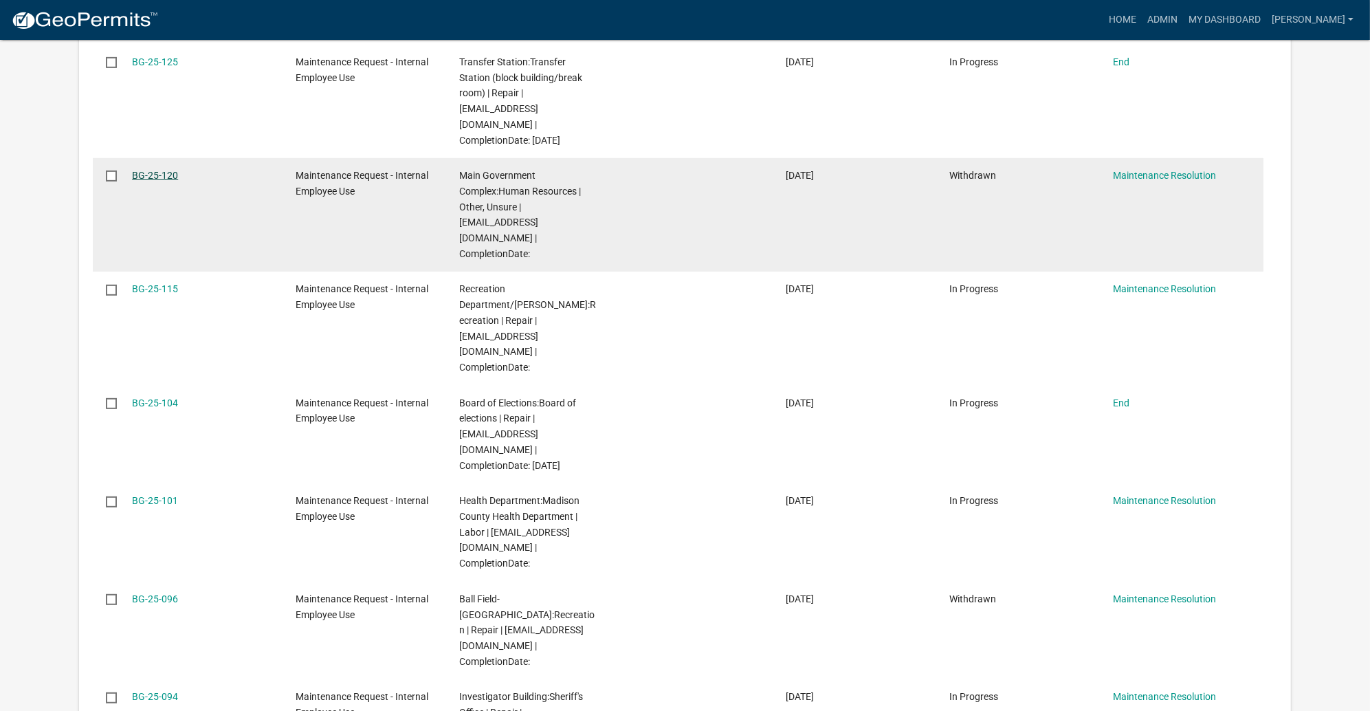
click at [178, 181] on link "BG-25-120" at bounding box center [155, 175] width 46 height 11
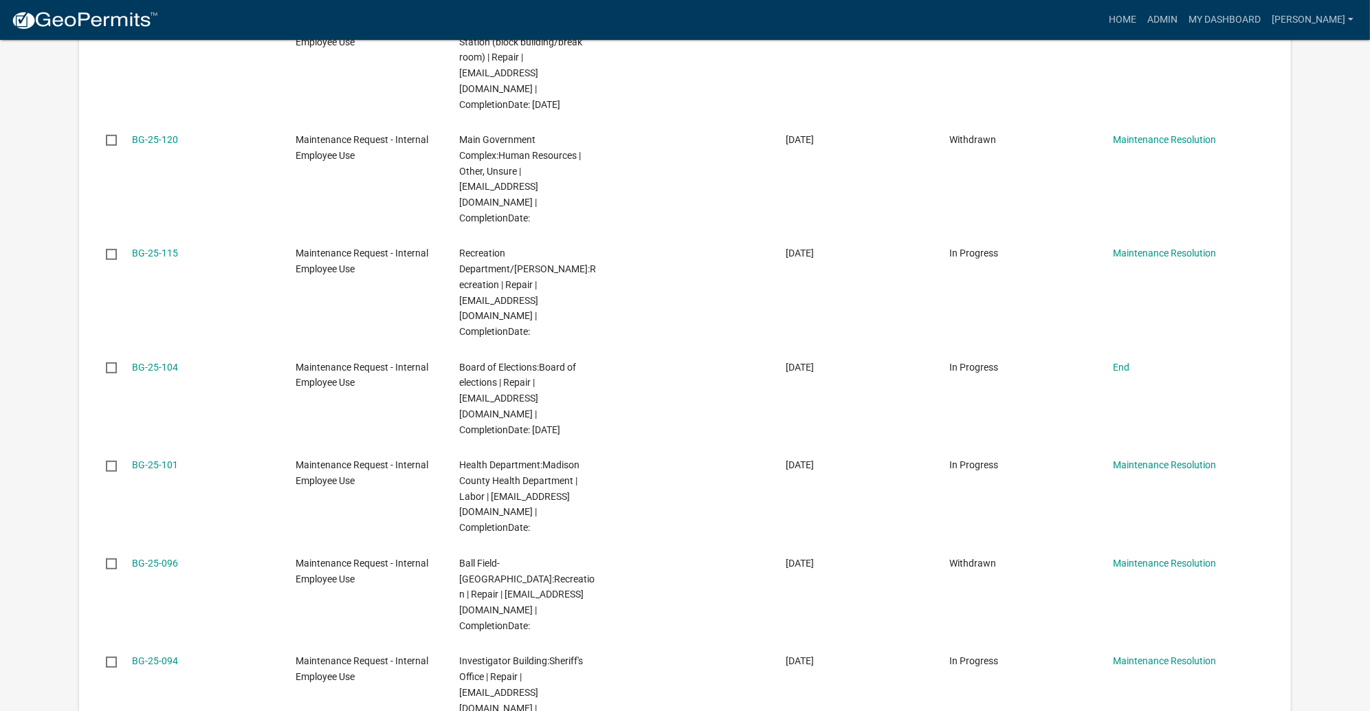
scroll to position [760, 0]
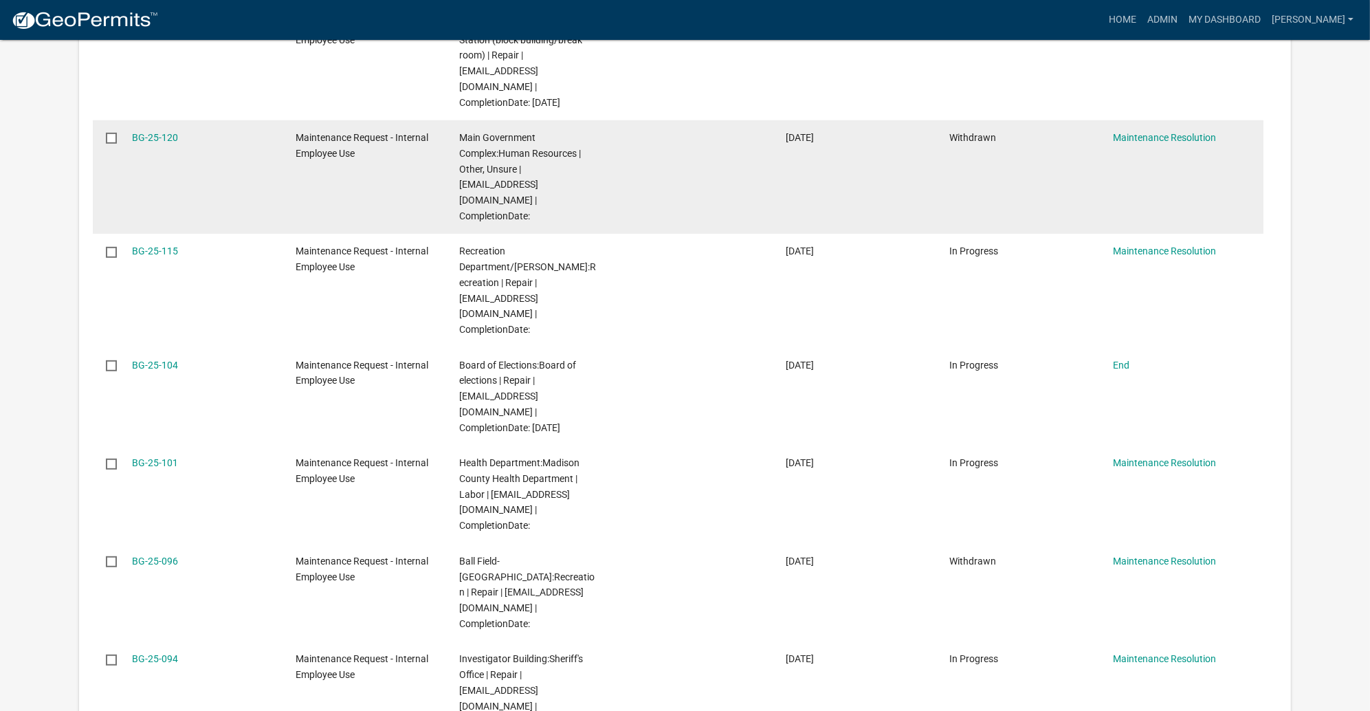
click at [115, 142] on input "checkbox" at bounding box center [110, 137] width 9 height 9
checkbox input "true"
click at [178, 143] on link "BG-25-120" at bounding box center [155, 137] width 46 height 11
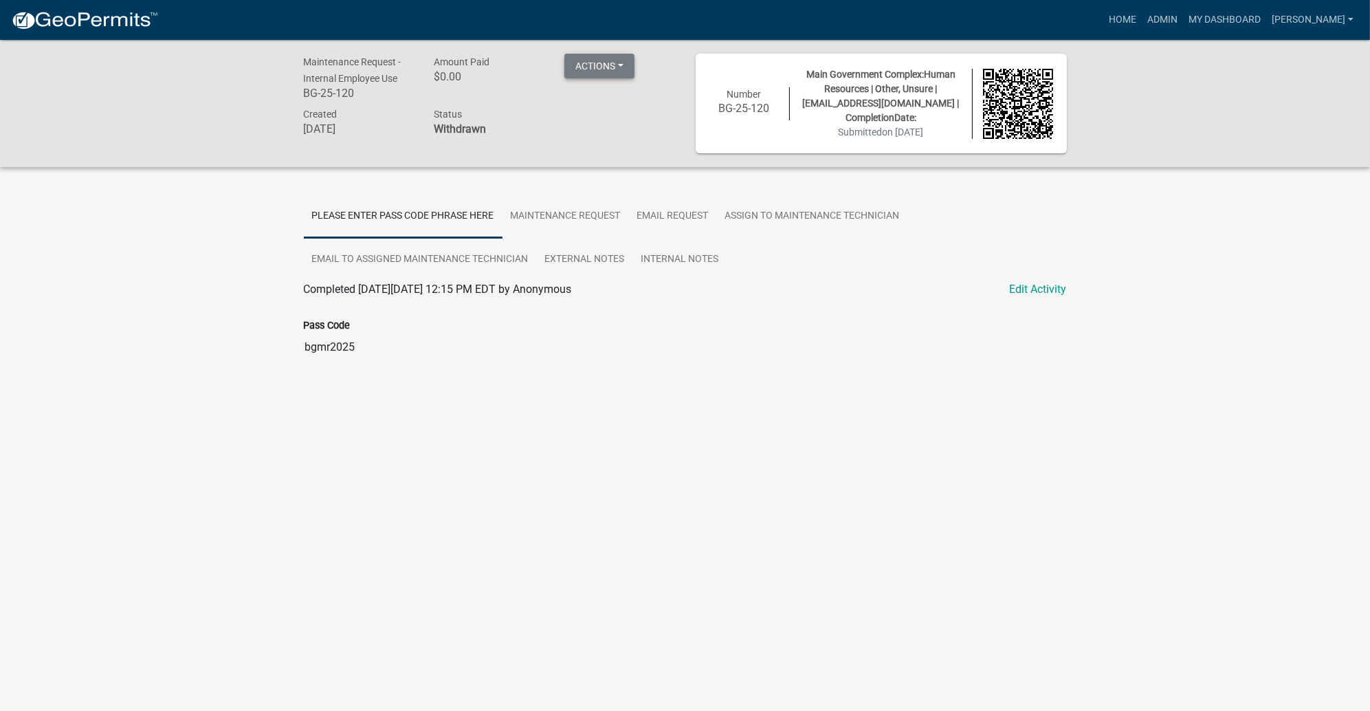
click at [614, 69] on button "Actions" at bounding box center [599, 66] width 70 height 25
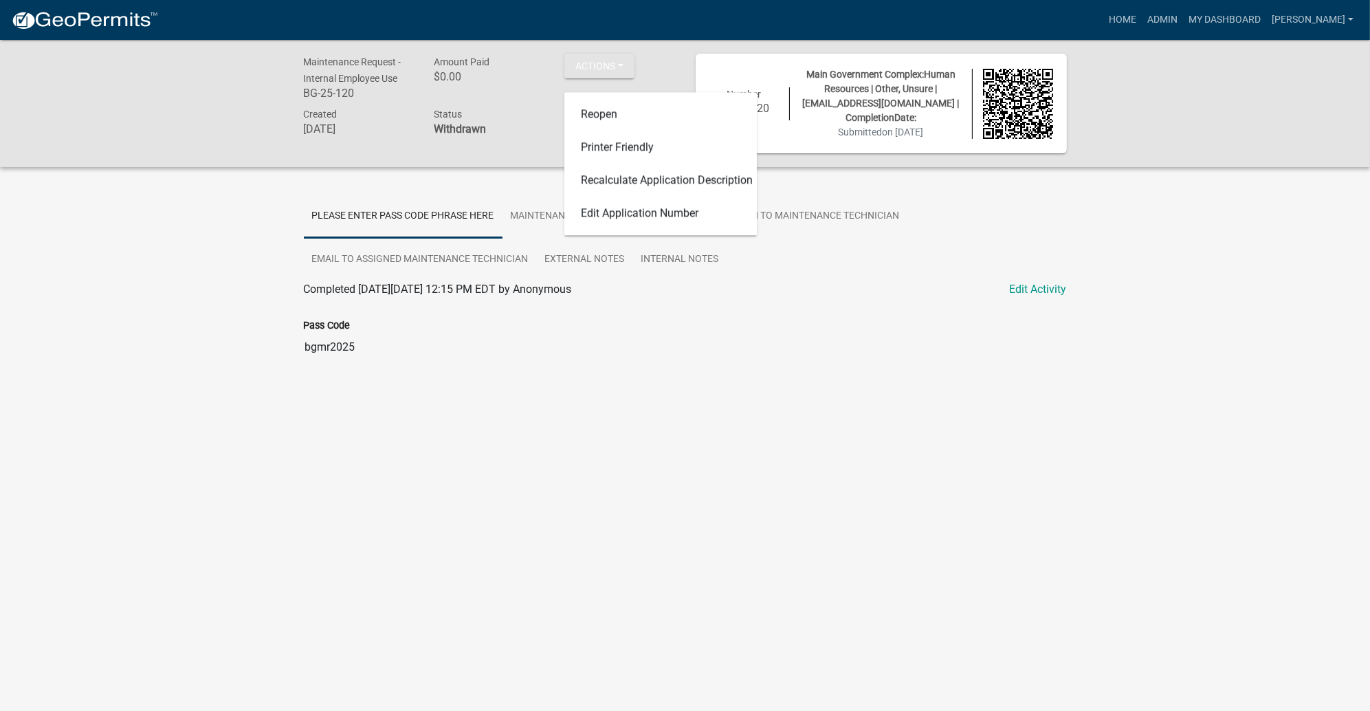
click at [261, 308] on div "Maintenance Request - Internal Employee Use BG-25-120 Amount Paid $0.00 Actions…" at bounding box center [685, 226] width 1370 height 373
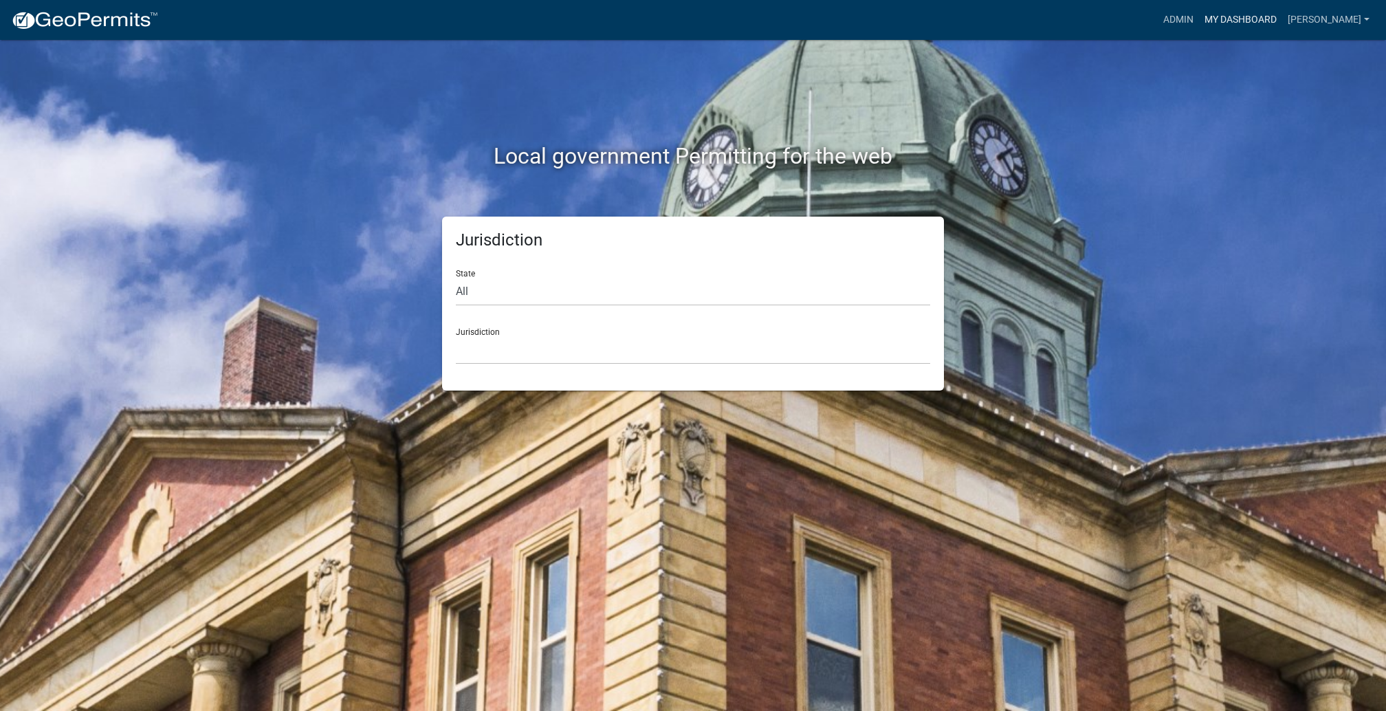
click at [1235, 33] on link "My Dashboard" at bounding box center [1240, 20] width 83 height 26
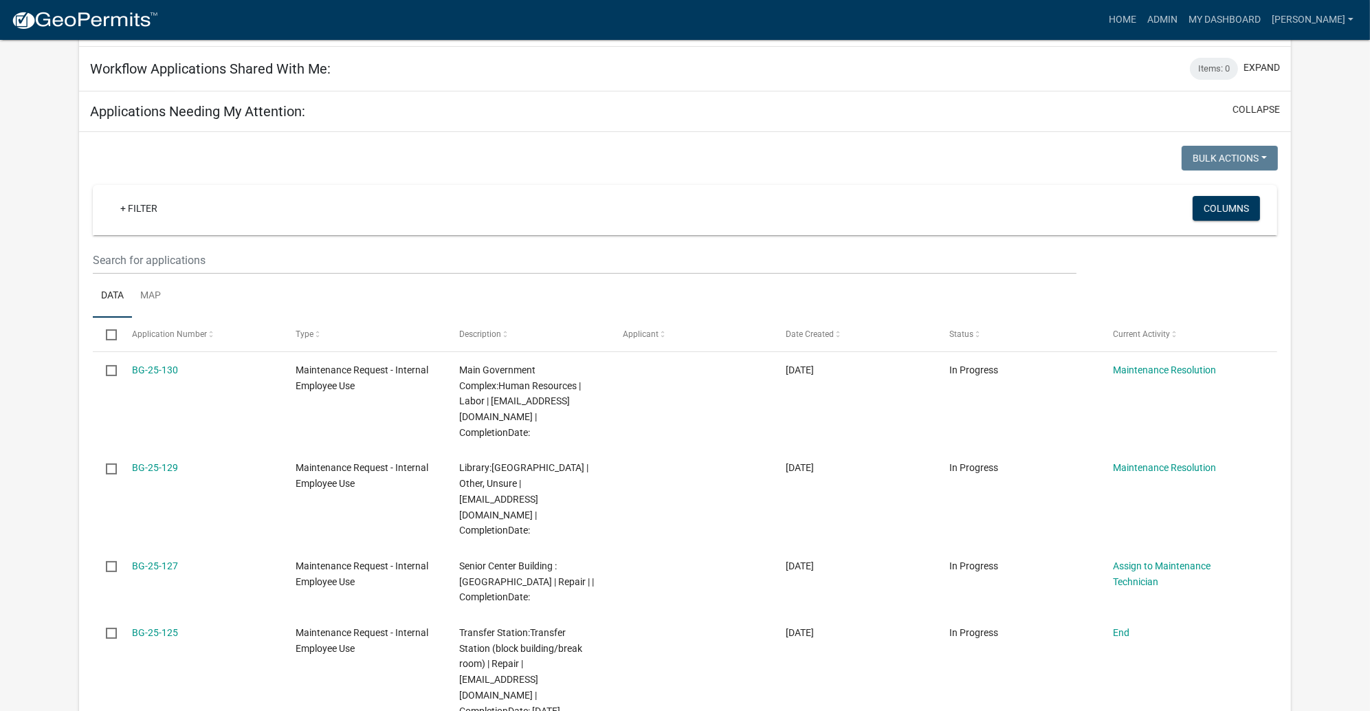
scroll to position [412, 0]
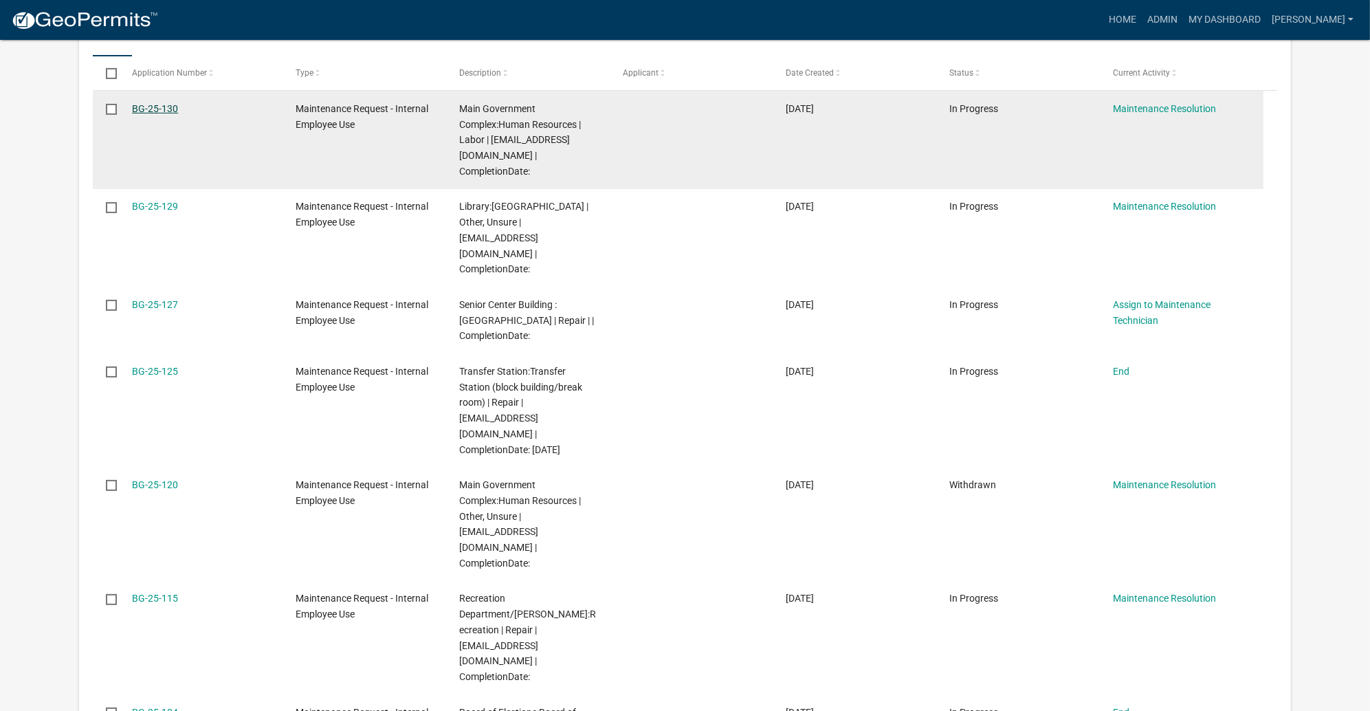
click at [178, 114] on link "BG-25-130" at bounding box center [155, 108] width 46 height 11
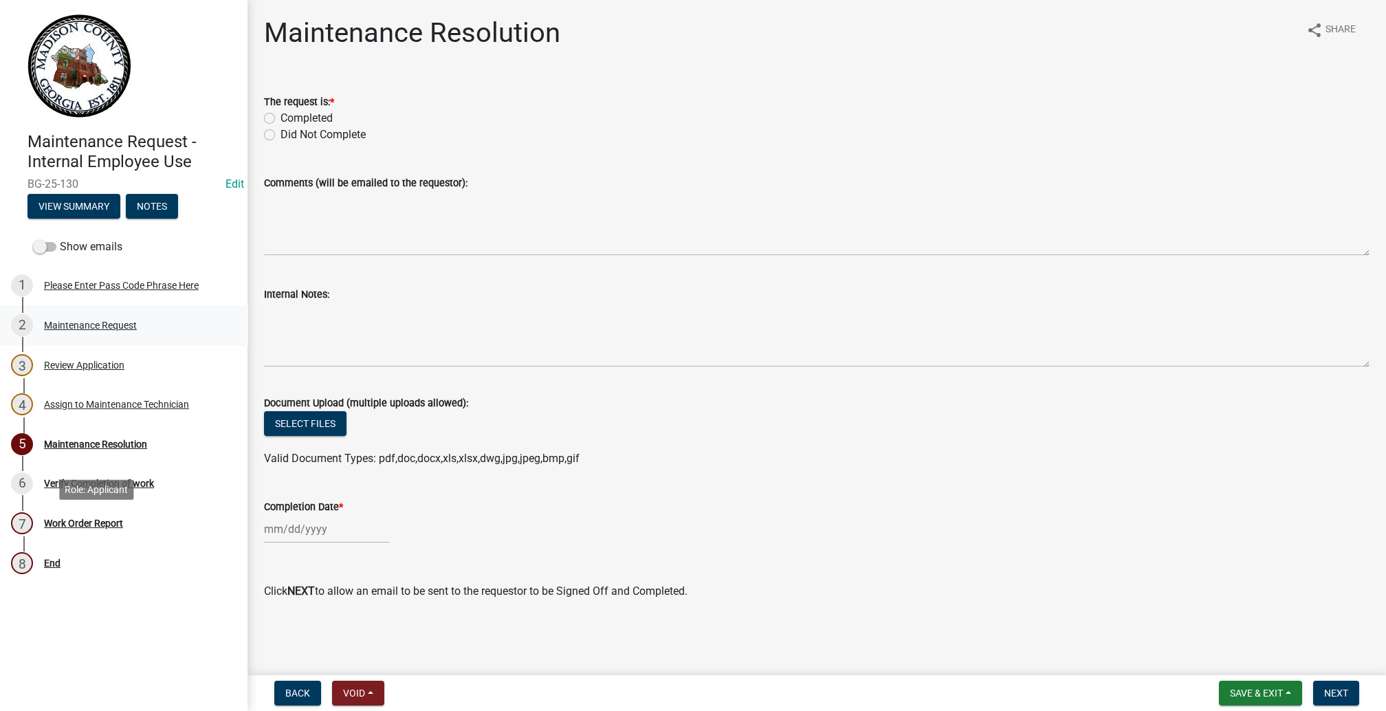
click at [104, 330] on div "Maintenance Request" at bounding box center [90, 325] width 93 height 10
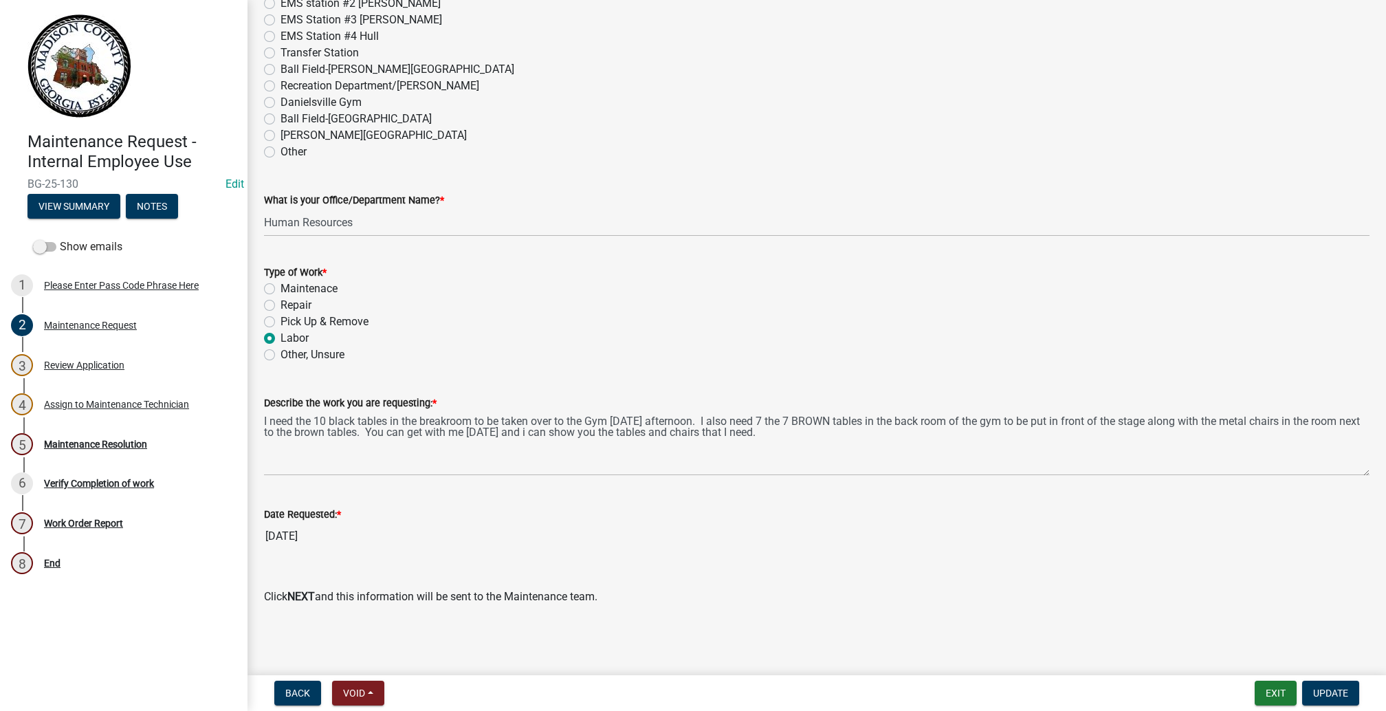
scroll to position [1446, 0]
drag, startPoint x: 269, startPoint y: 308, endPoint x: 274, endPoint y: 348, distance: 40.1
click at [273, 375] on div "Describe the work you are requesting: * I need the 10 black tables in the break…" at bounding box center [817, 425] width 1126 height 100
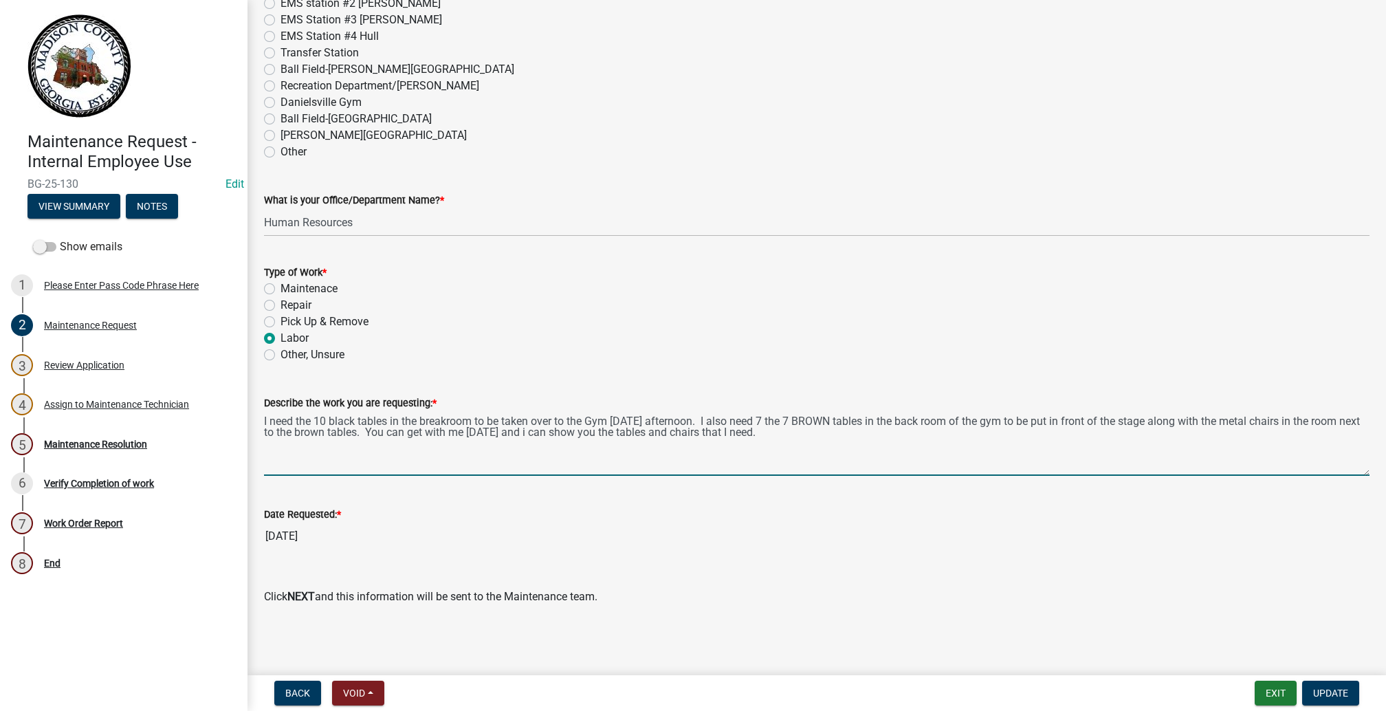
drag, startPoint x: 662, startPoint y: 356, endPoint x: 265, endPoint y: 245, distance: 411.8
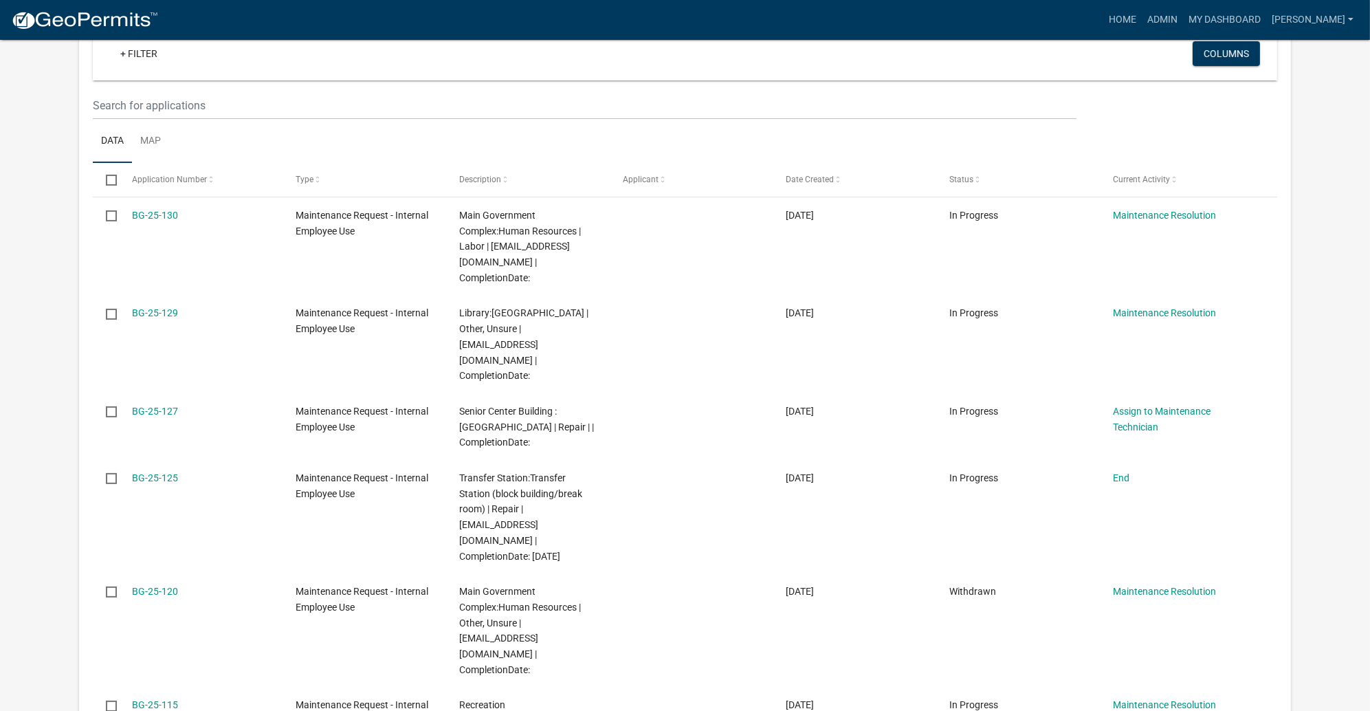
scroll to position [309, 0]
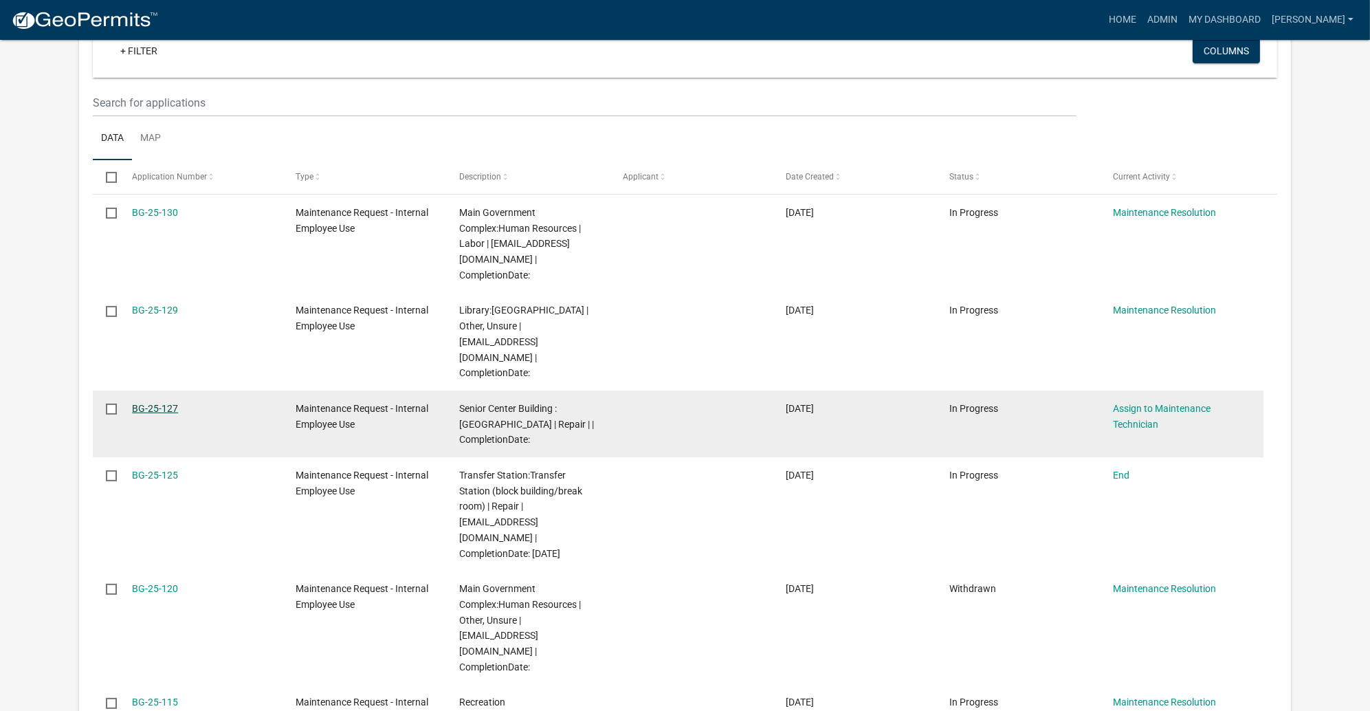
click at [178, 414] on link "BG-25-127" at bounding box center [155, 408] width 46 height 11
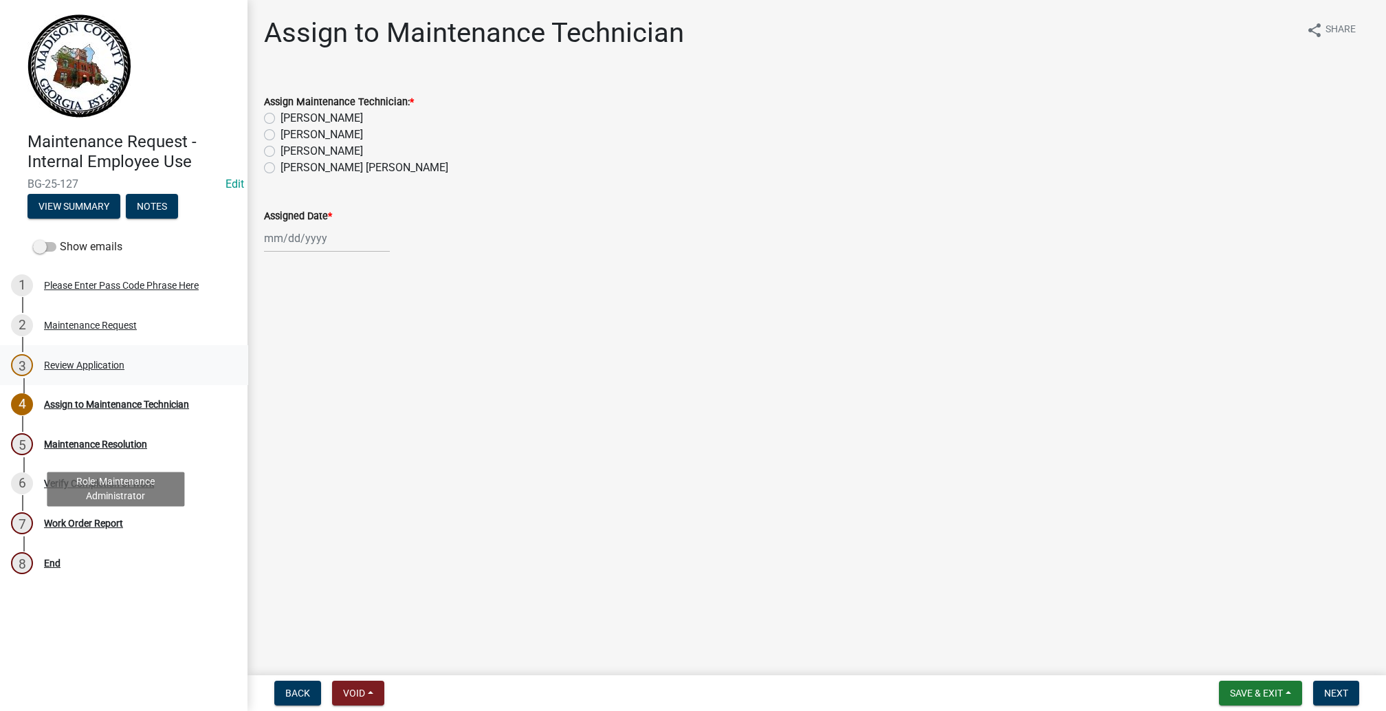
scroll to position [103, 0]
click at [108, 330] on div "Maintenance Request" at bounding box center [90, 325] width 93 height 10
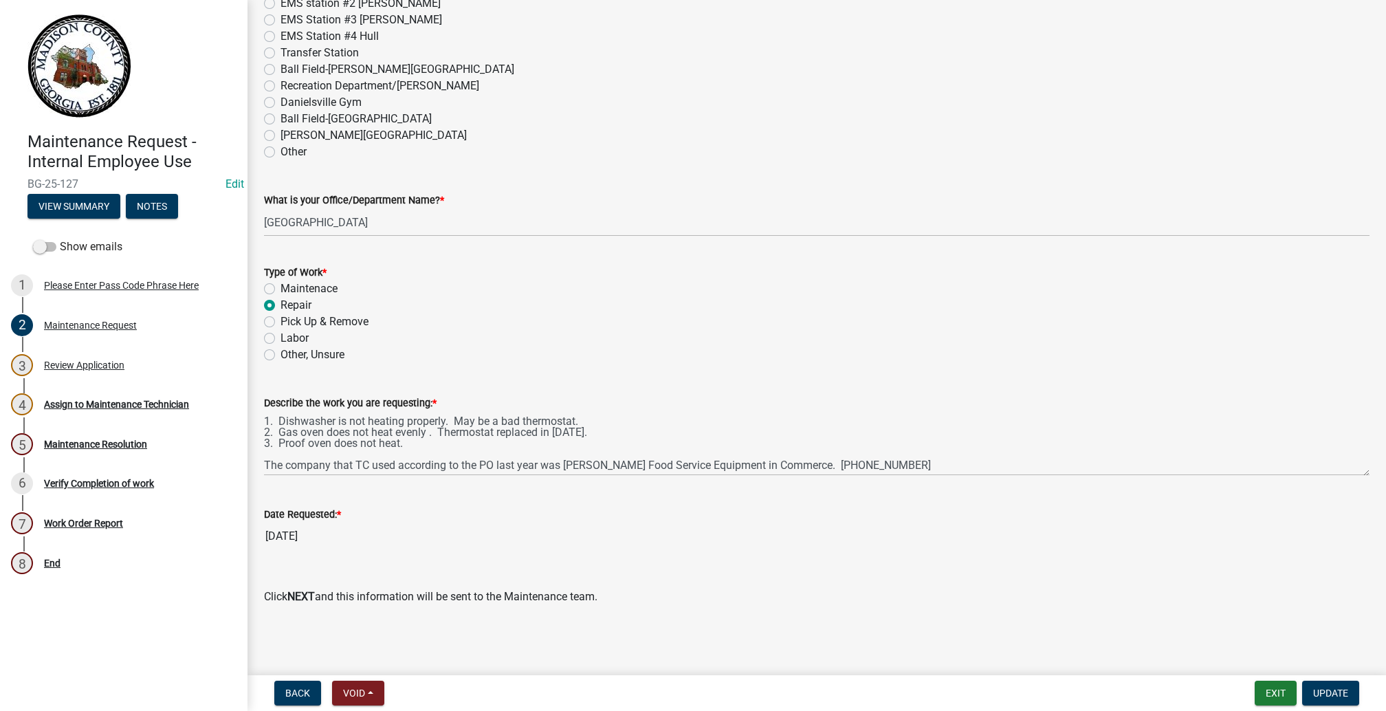
scroll to position [1446, 0]
drag, startPoint x: 628, startPoint y: 476, endPoint x: 1384, endPoint y: 612, distance: 767.5
click at [1384, 612] on main "Maintenance Request share Share [GEOGRAPHIC_DATA] Maintenance Please describe t…" at bounding box center [816, 335] width 1138 height 670
click at [989, 523] on wm-data-entity-input "Date Requested: * [DATE]" at bounding box center [816, 524] width 1105 height 74
click at [267, 375] on div "Describe the work you are requesting: * 1. Dishwasher is not heating properly. …" at bounding box center [817, 425] width 1126 height 100
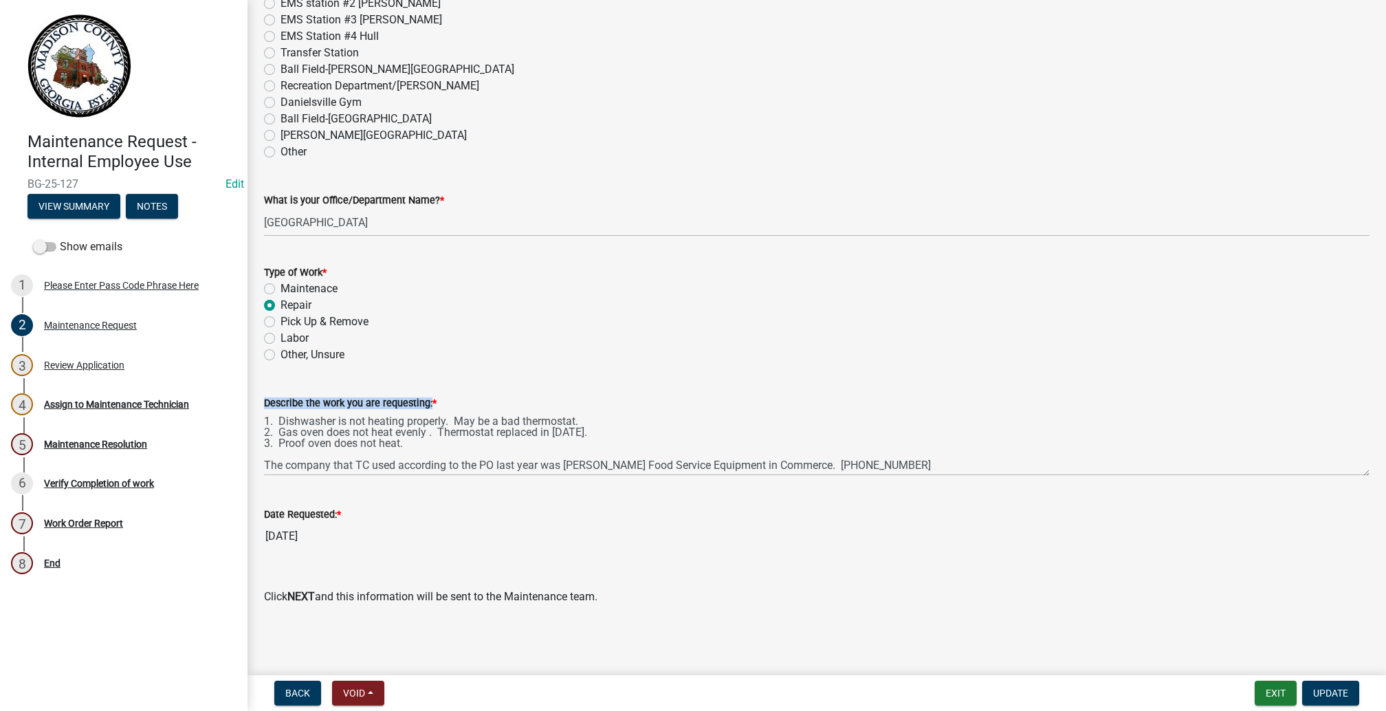
click at [267, 375] on div "Describe the work you are requesting: * 1. Dishwasher is not heating properly. …" at bounding box center [817, 425] width 1126 height 100
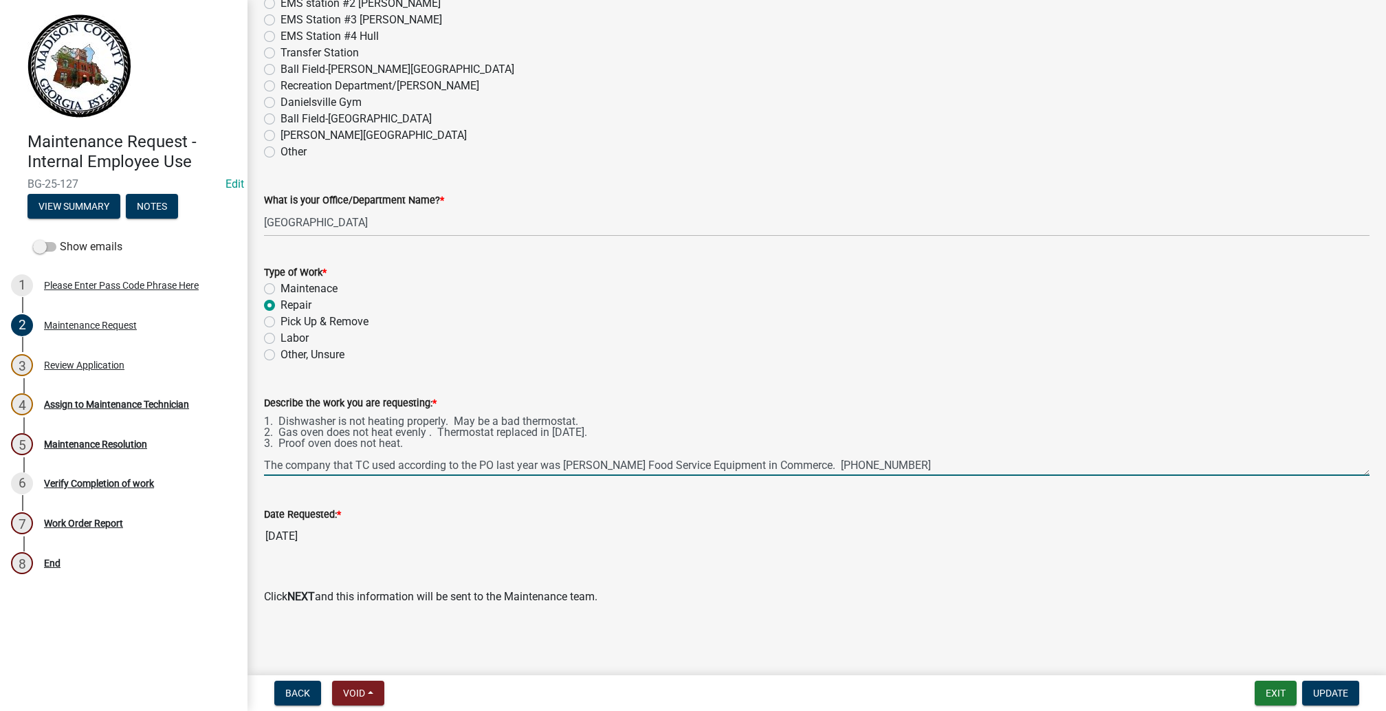
click at [279, 411] on textarea "1. Dishwasher is not heating properly. May be a bad thermostat. 2. Gas oven doe…" at bounding box center [816, 443] width 1105 height 65
